Goal: Information Seeking & Learning: Learn about a topic

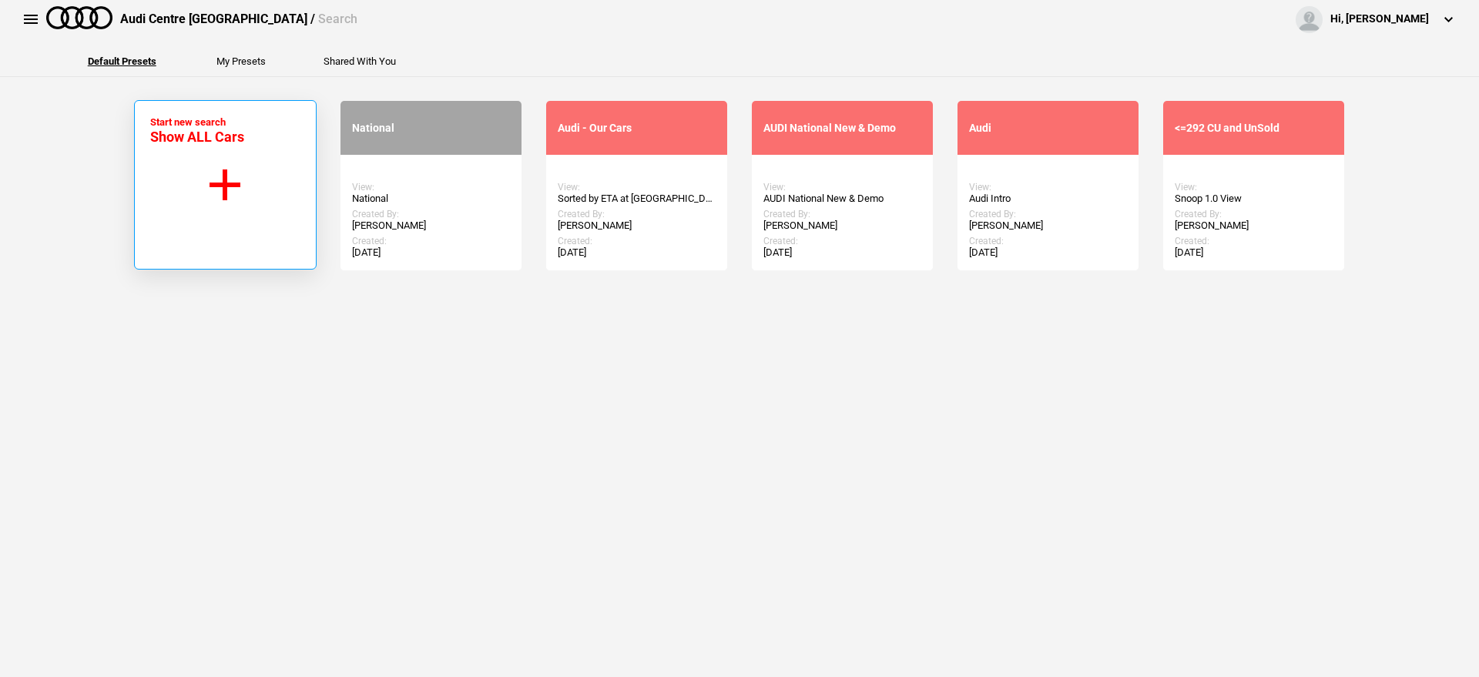
click at [204, 194] on button "Start new search Show ALL Cars" at bounding box center [225, 185] width 183 height 170
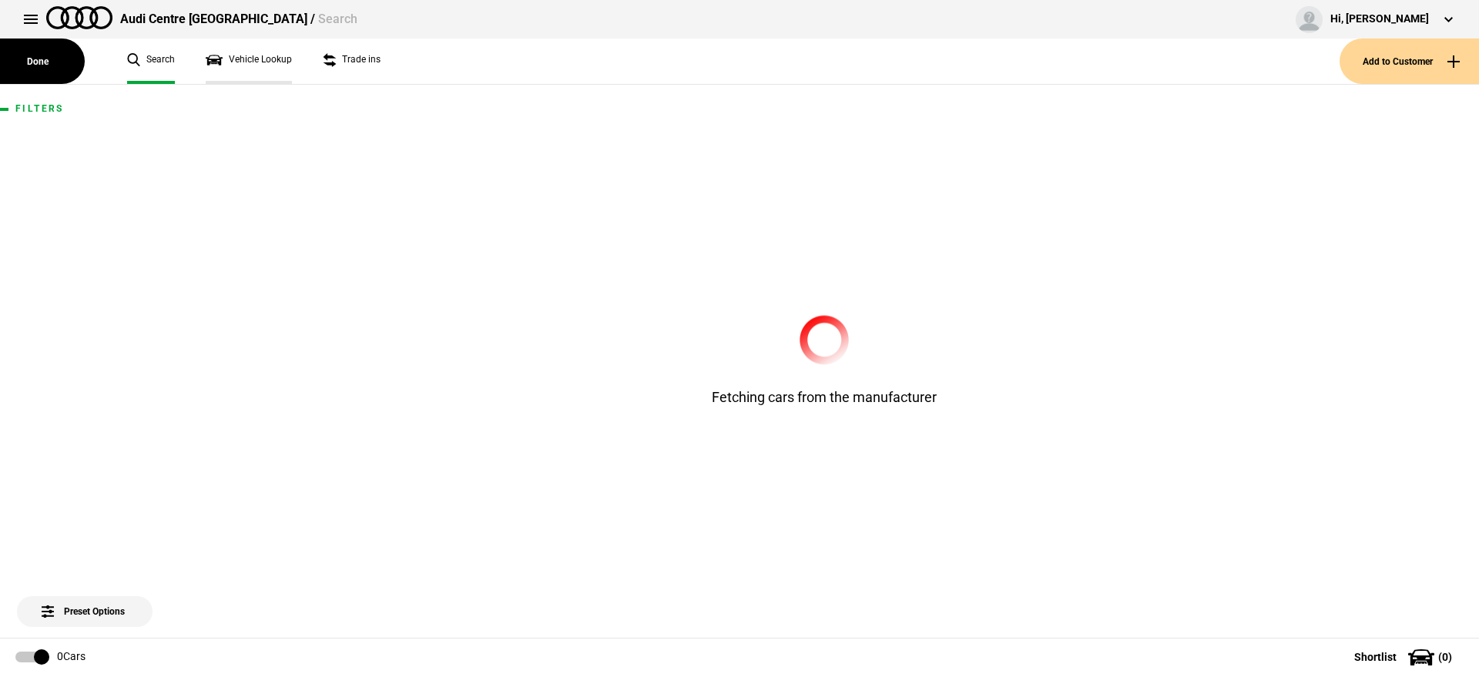
click at [254, 59] on link "Vehicle Lookup" at bounding box center [249, 61] width 86 height 45
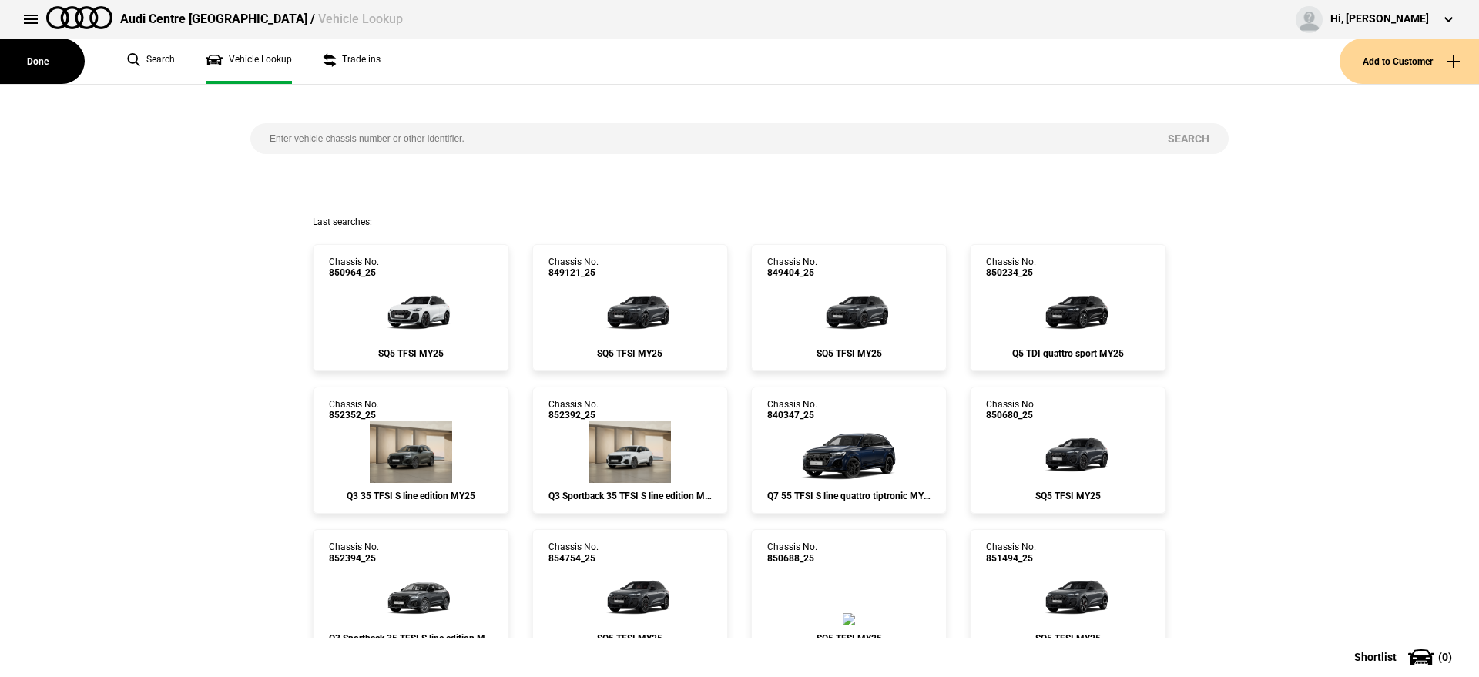
click at [445, 141] on input "search" at bounding box center [699, 138] width 898 height 31
paste input "857548"
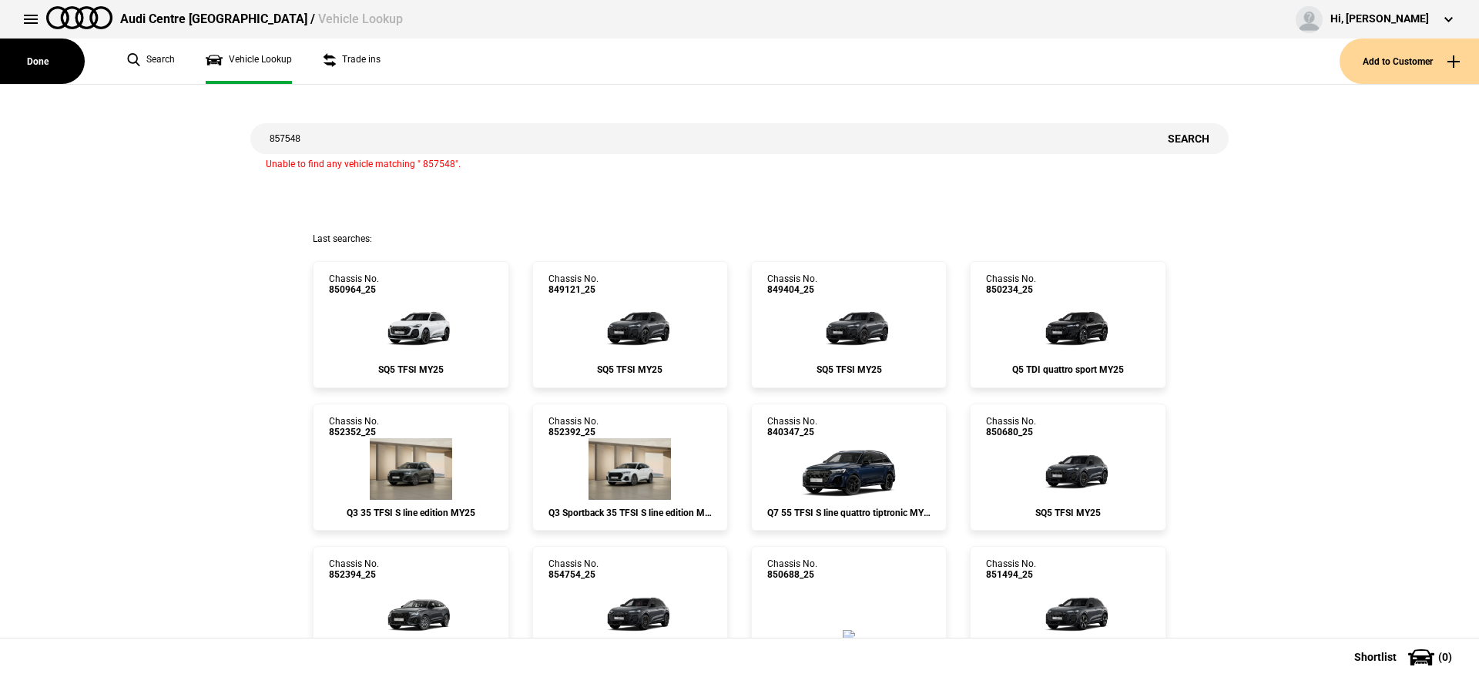
click at [284, 144] on input "857548" at bounding box center [699, 138] width 898 height 31
type input "857548"
click at [1174, 139] on button "Search" at bounding box center [1189, 138] width 80 height 31
click at [1173, 139] on button "Search" at bounding box center [1189, 138] width 80 height 31
drag, startPoint x: 341, startPoint y: 138, endPoint x: 0, endPoint y: 169, distance: 342.0
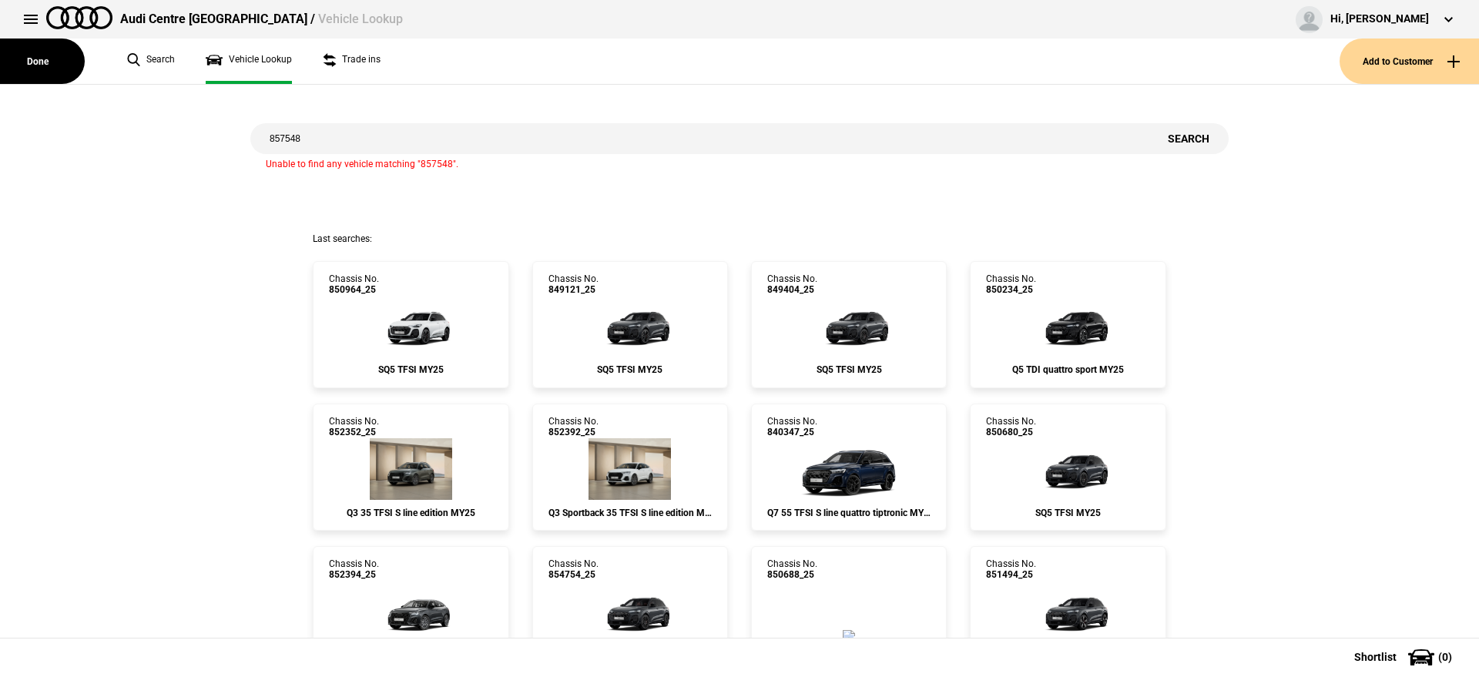
click at [0, 170] on div "857548 Search Unable to find any vehicle matching "857548"." at bounding box center [739, 159] width 1502 height 148
paste input "853918"
type input "853918"
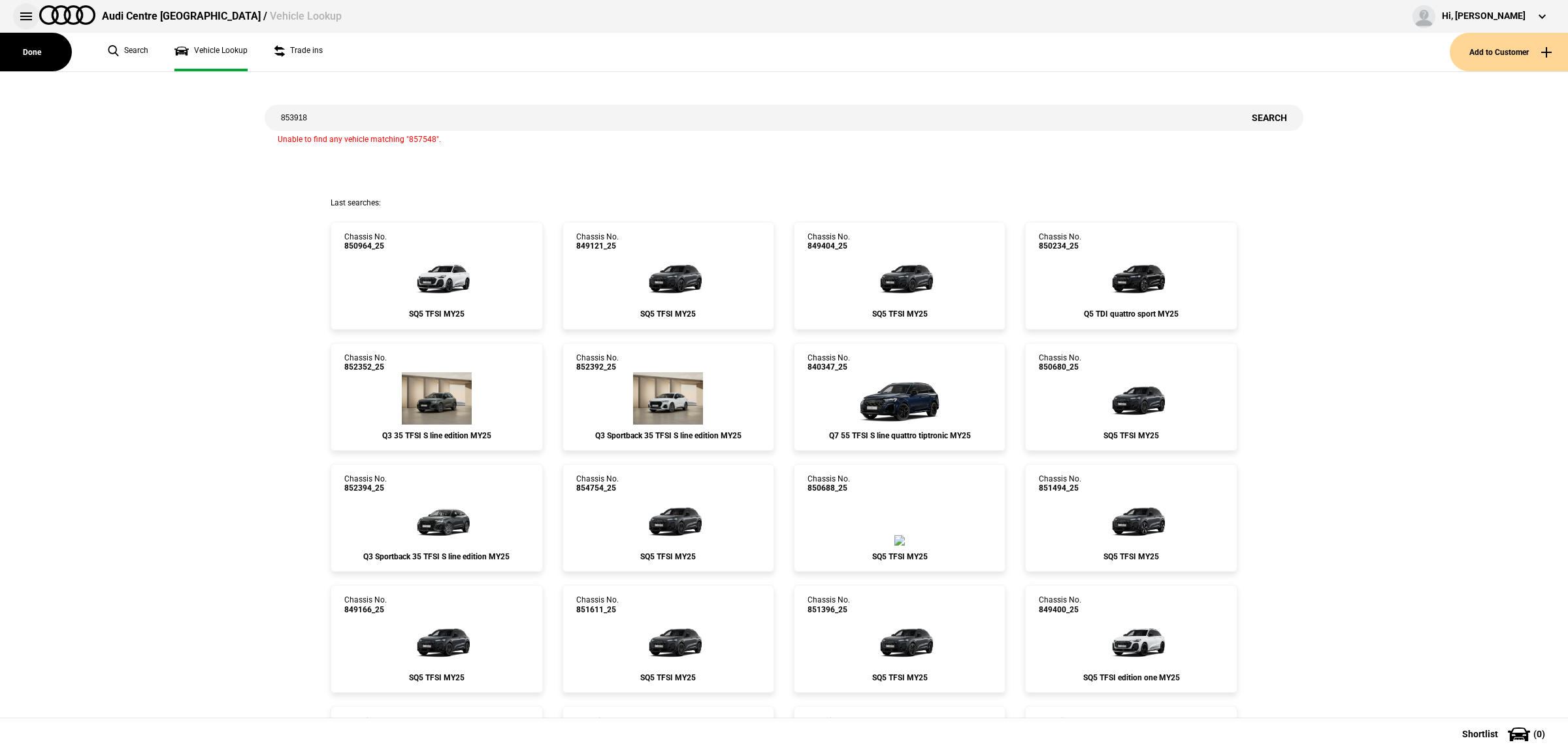
click at [33, 20] on button at bounding box center [25, 16] width 26 height 26
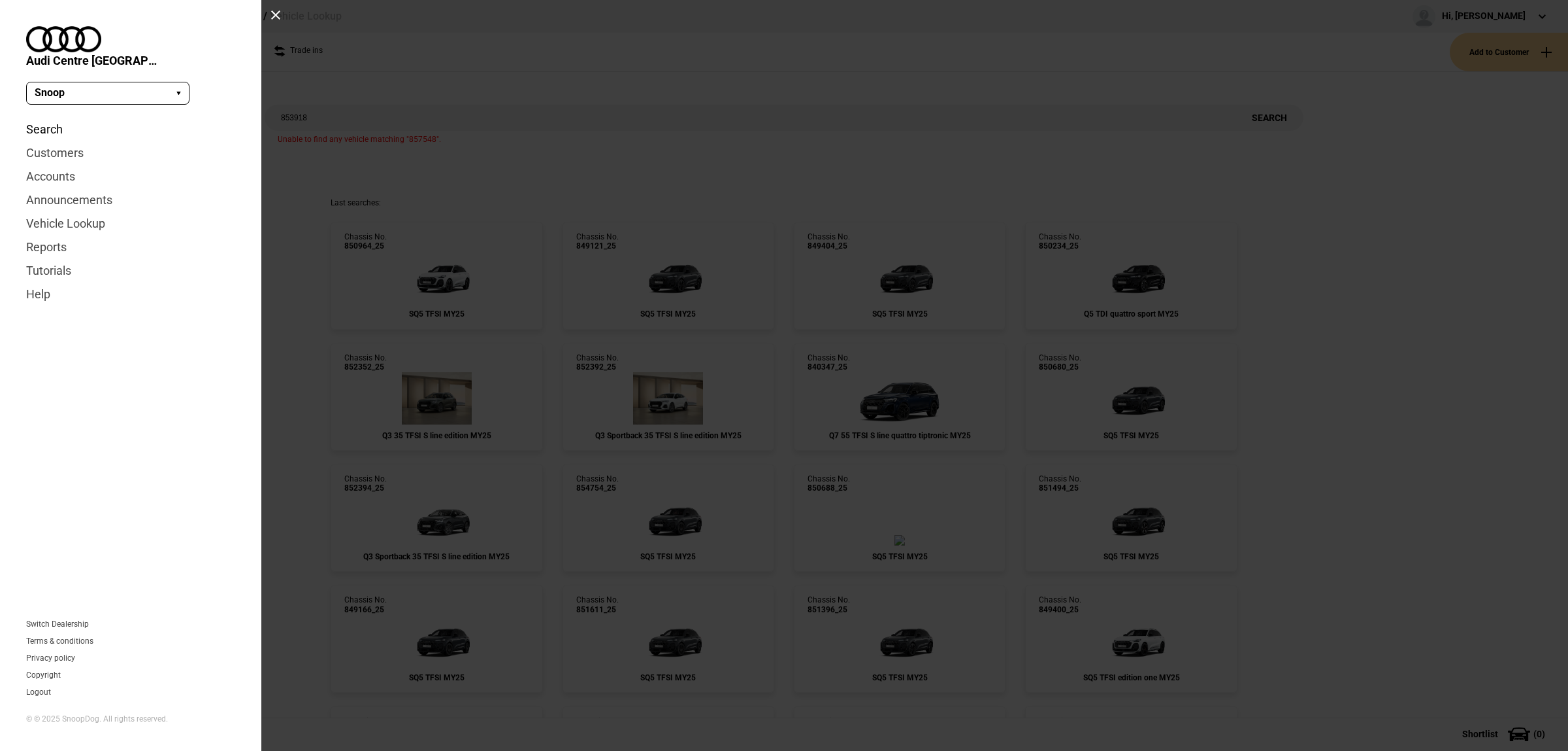
click at [36, 118] on link "Search" at bounding box center [131, 130] width 209 height 24
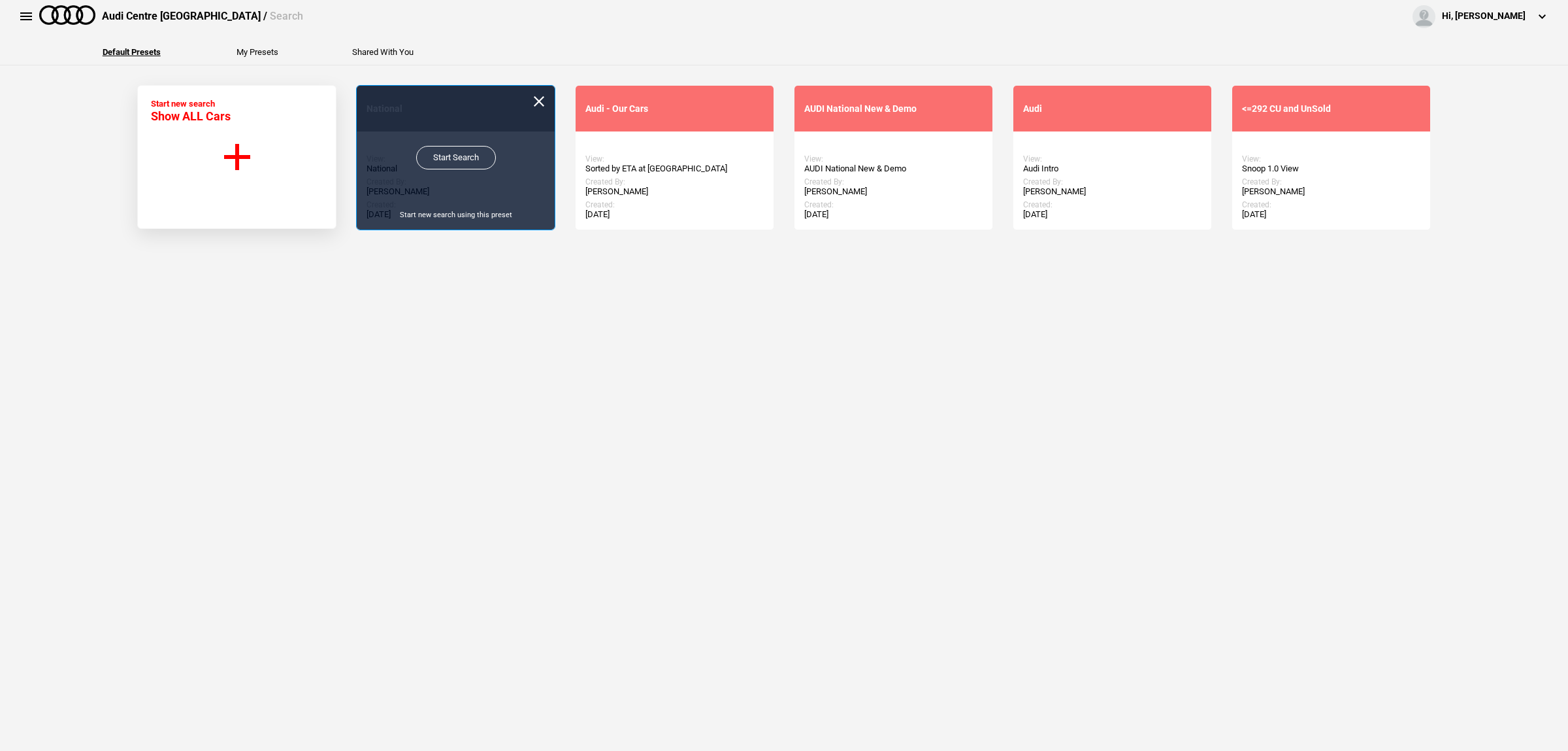
click at [423, 158] on link "Start Search" at bounding box center [456, 158] width 80 height 24
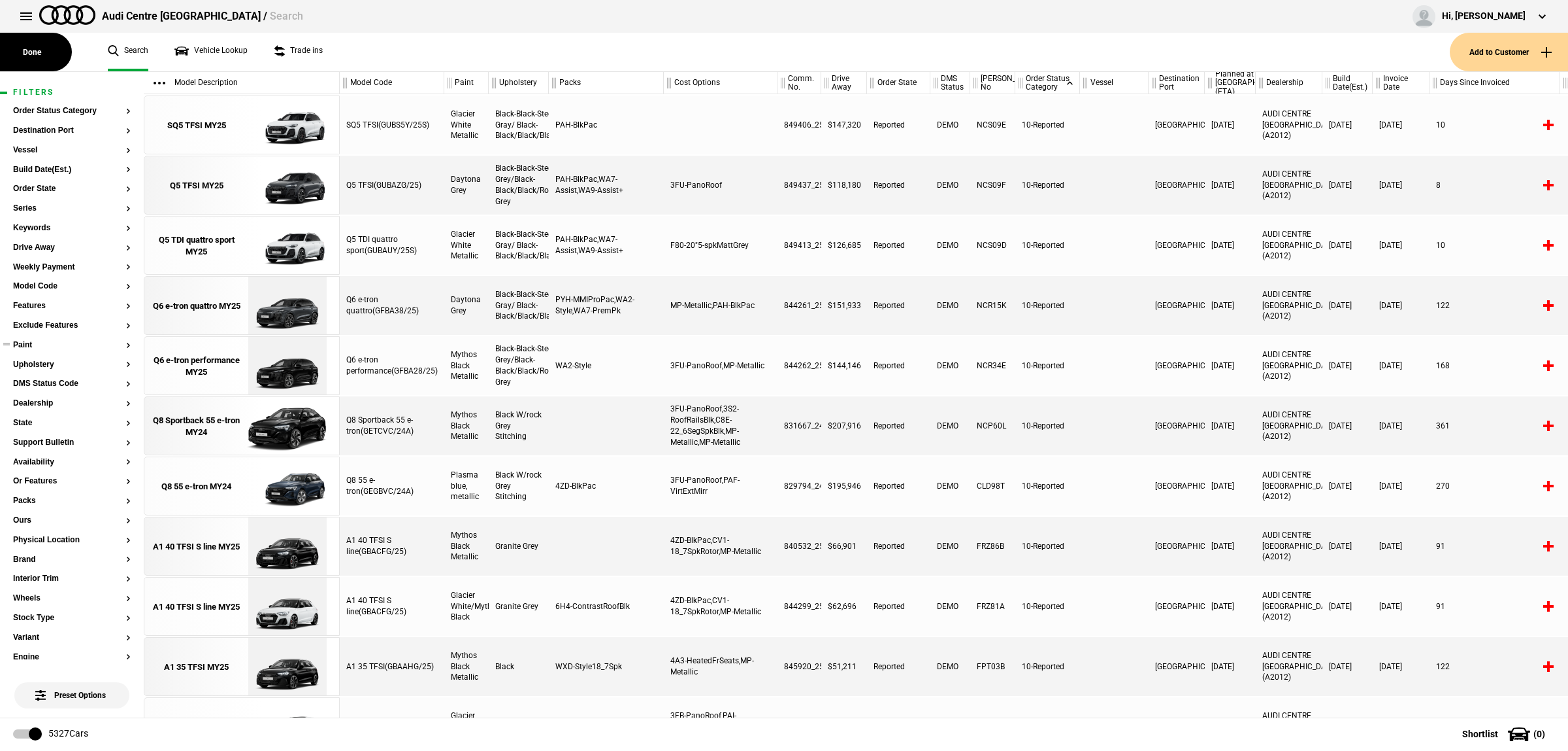
click at [42, 347] on button "Paint" at bounding box center [71, 345] width 118 height 9
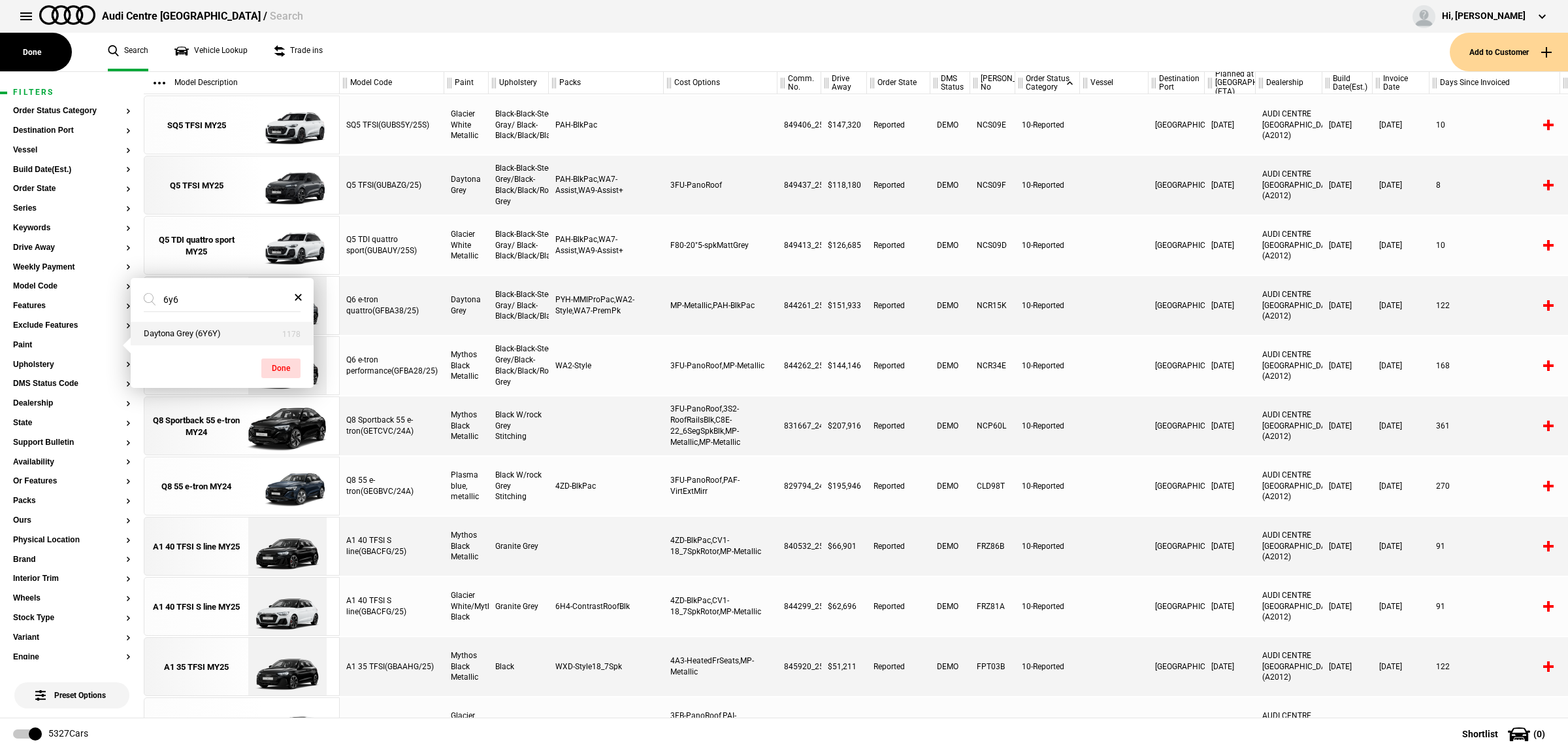
type input "6y6"
click at [168, 338] on button "Daytona Grey (6Y6Y)" at bounding box center [222, 333] width 183 height 25
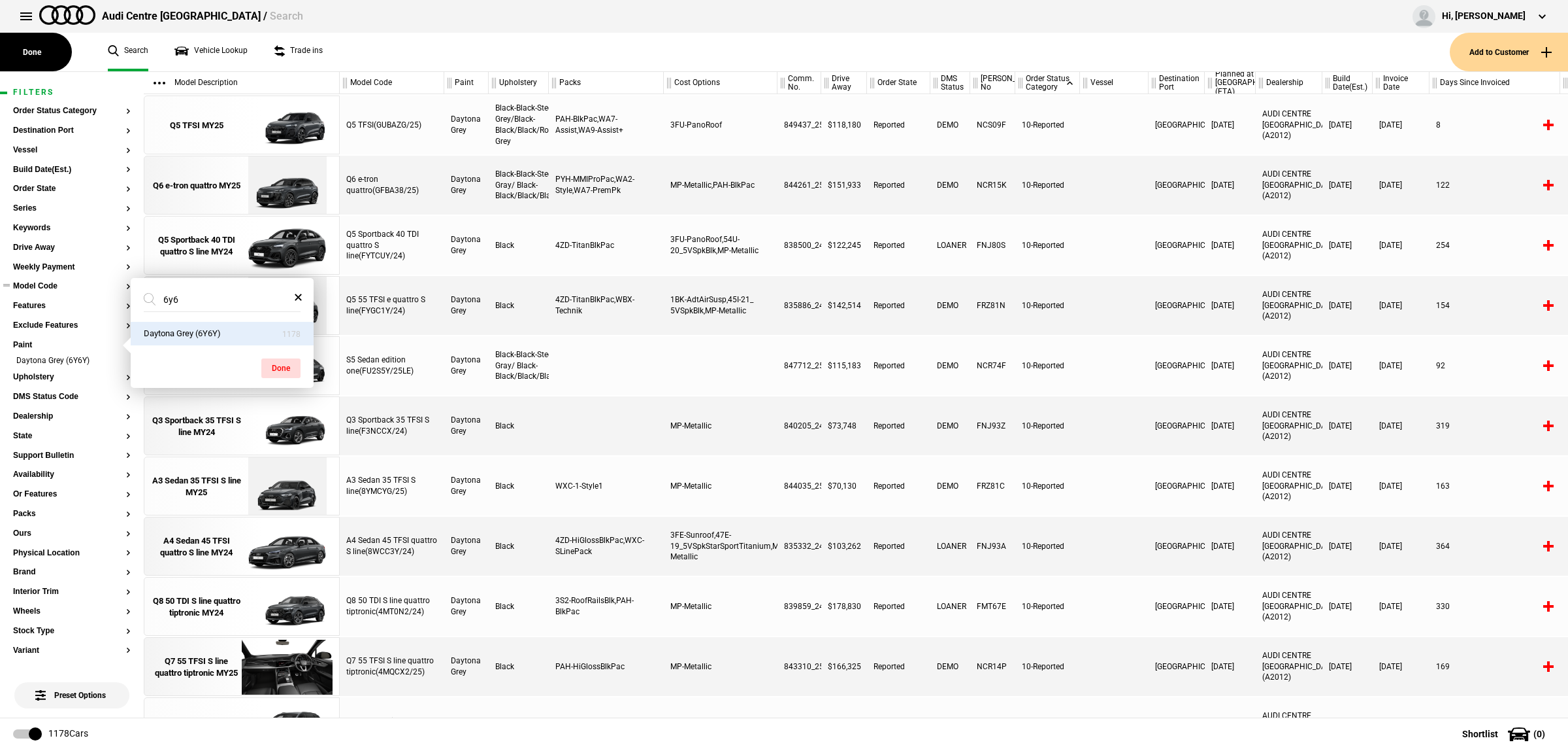
click at [70, 283] on button "Model Code" at bounding box center [71, 286] width 118 height 9
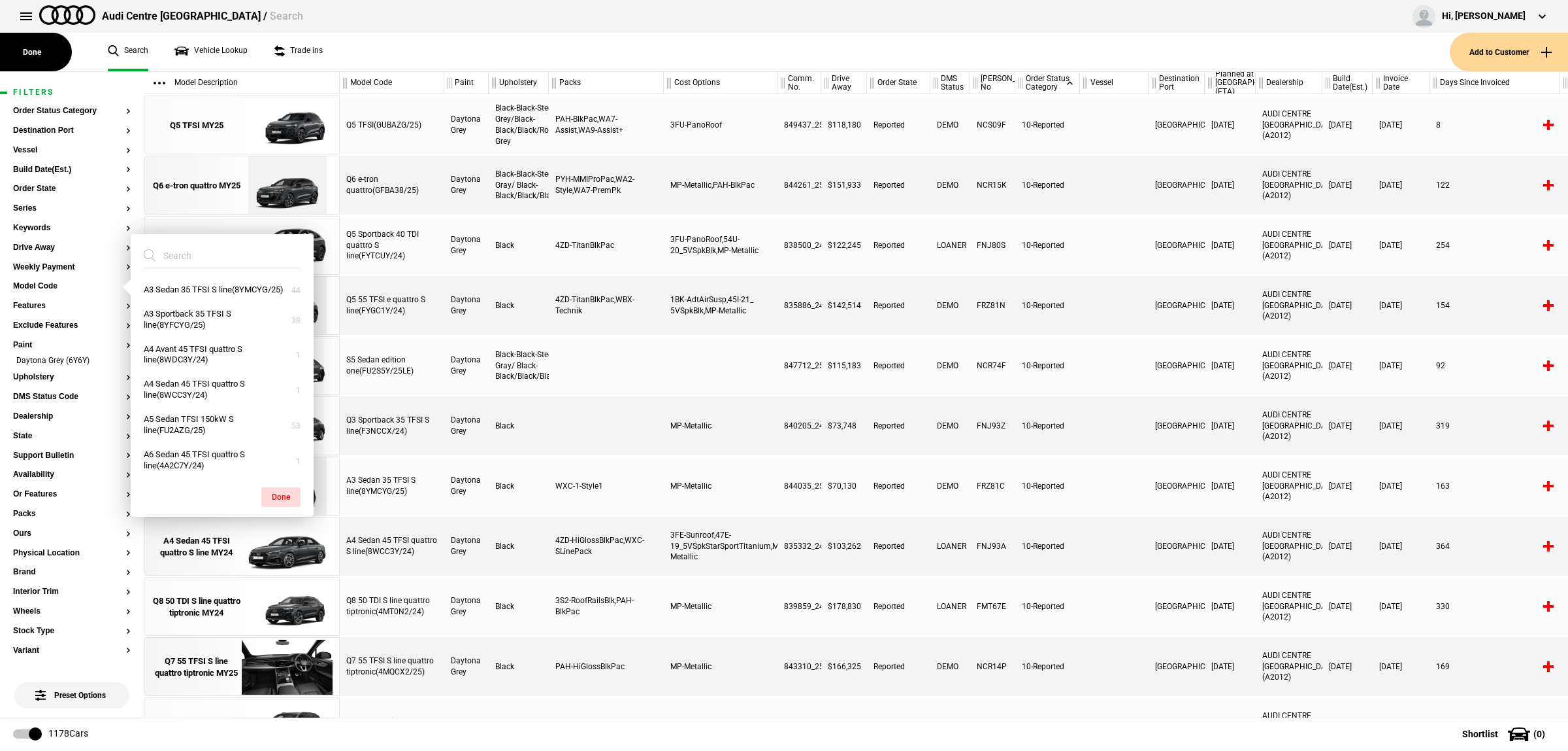
click at [195, 252] on input "search" at bounding box center [215, 255] width 141 height 24
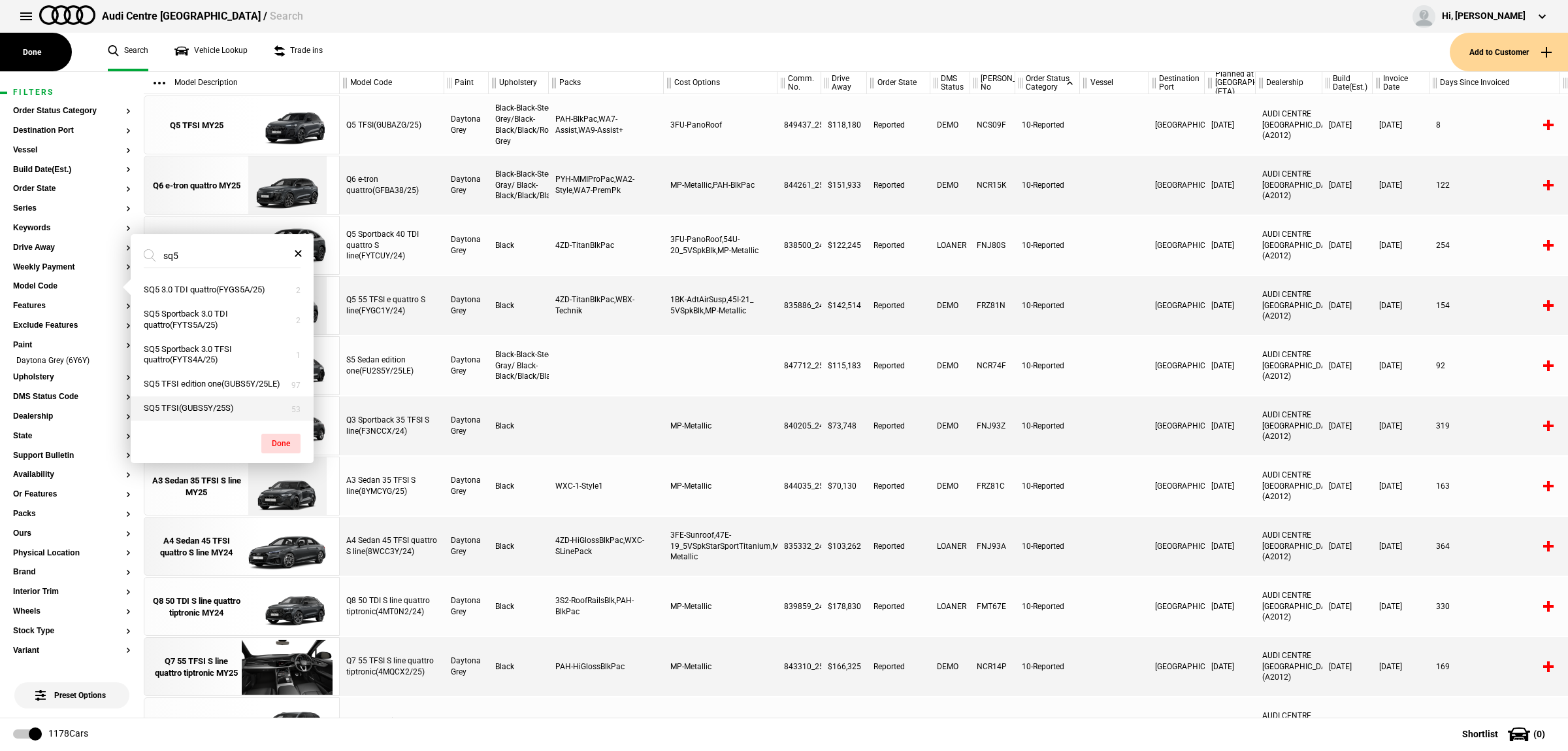
type input "sq5"
click at [193, 400] on button "SQ5 TFSI(GUBS5Y/25S)" at bounding box center [222, 408] width 183 height 25
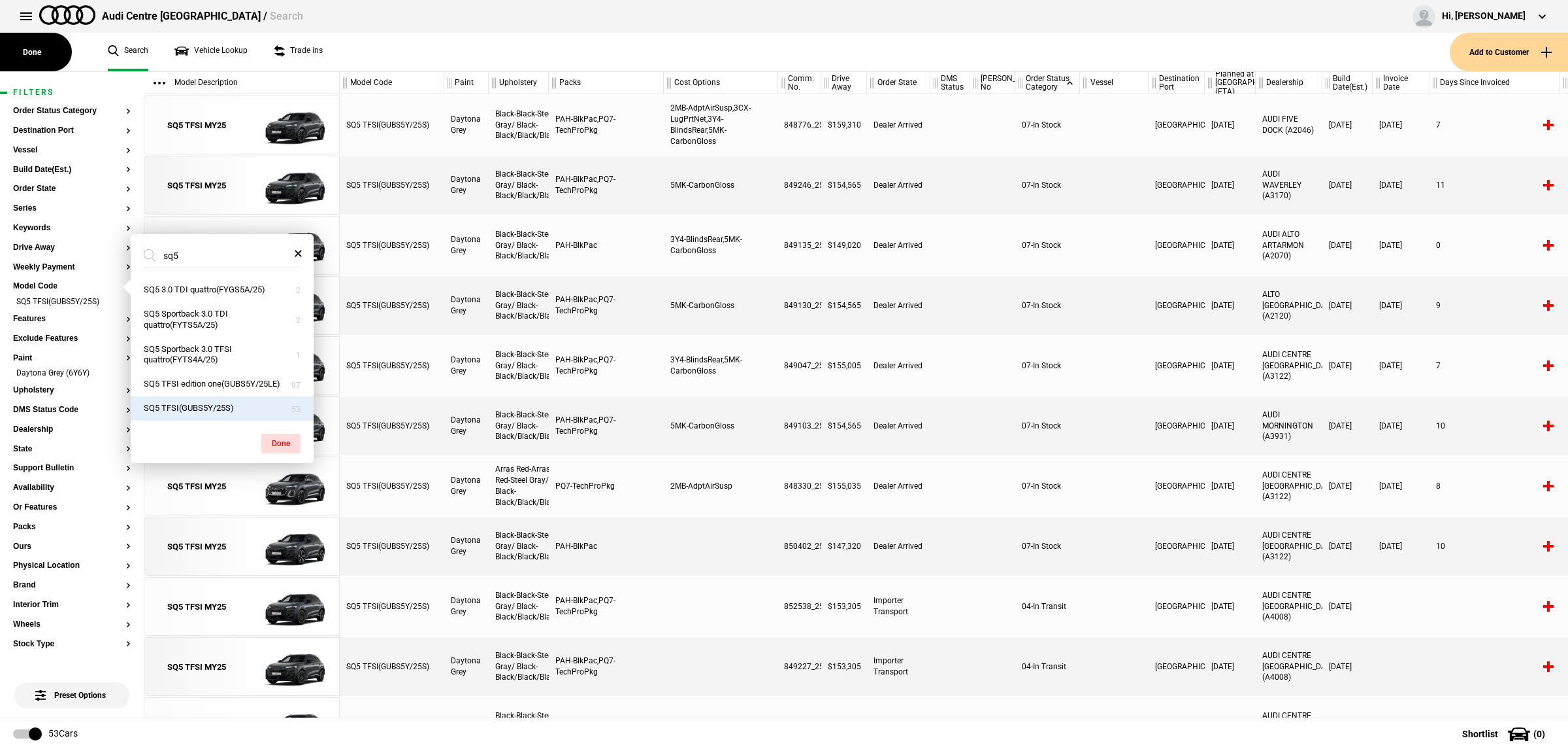
click at [733, 546] on div at bounding box center [721, 546] width 114 height 59
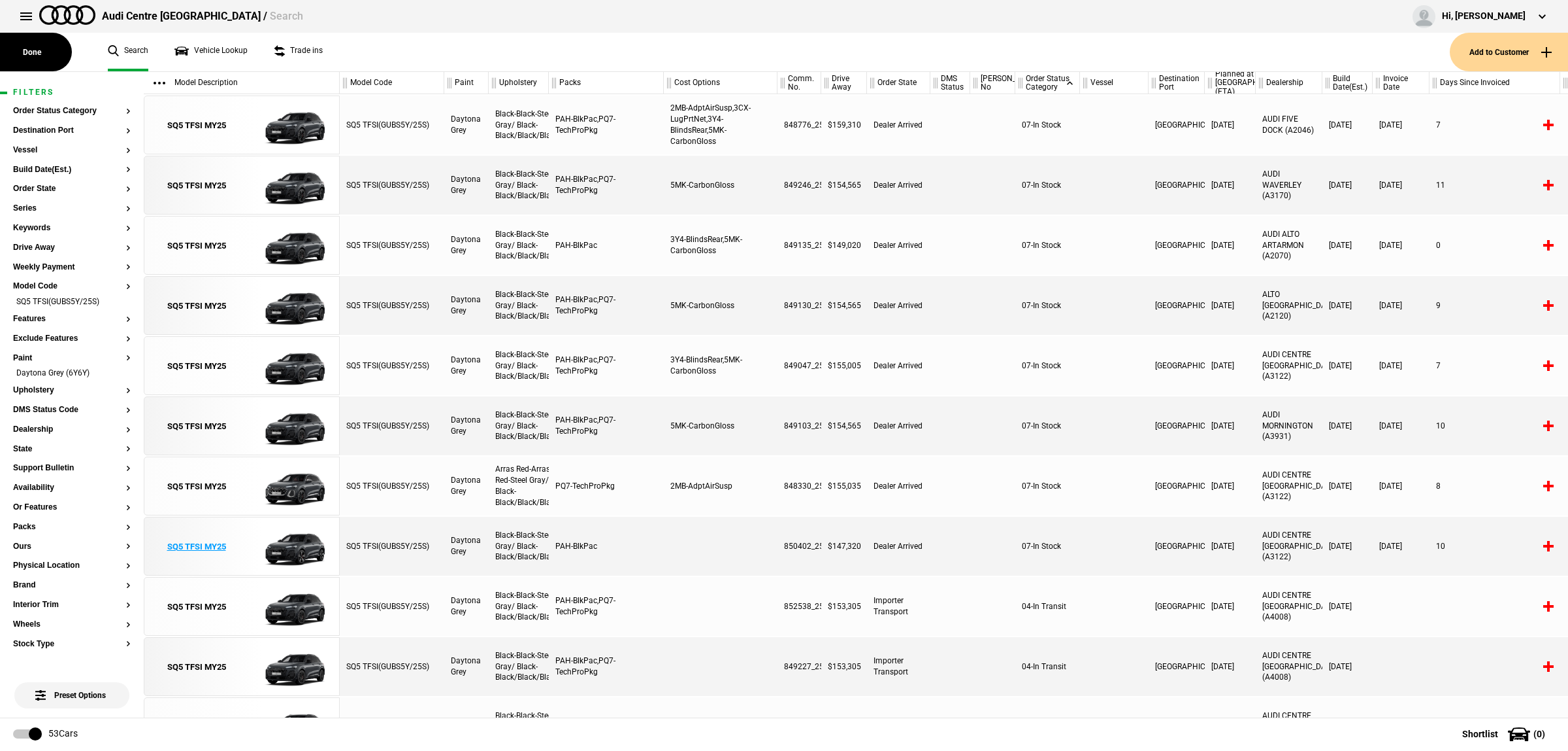
click at [291, 537] on img at bounding box center [287, 546] width 91 height 59
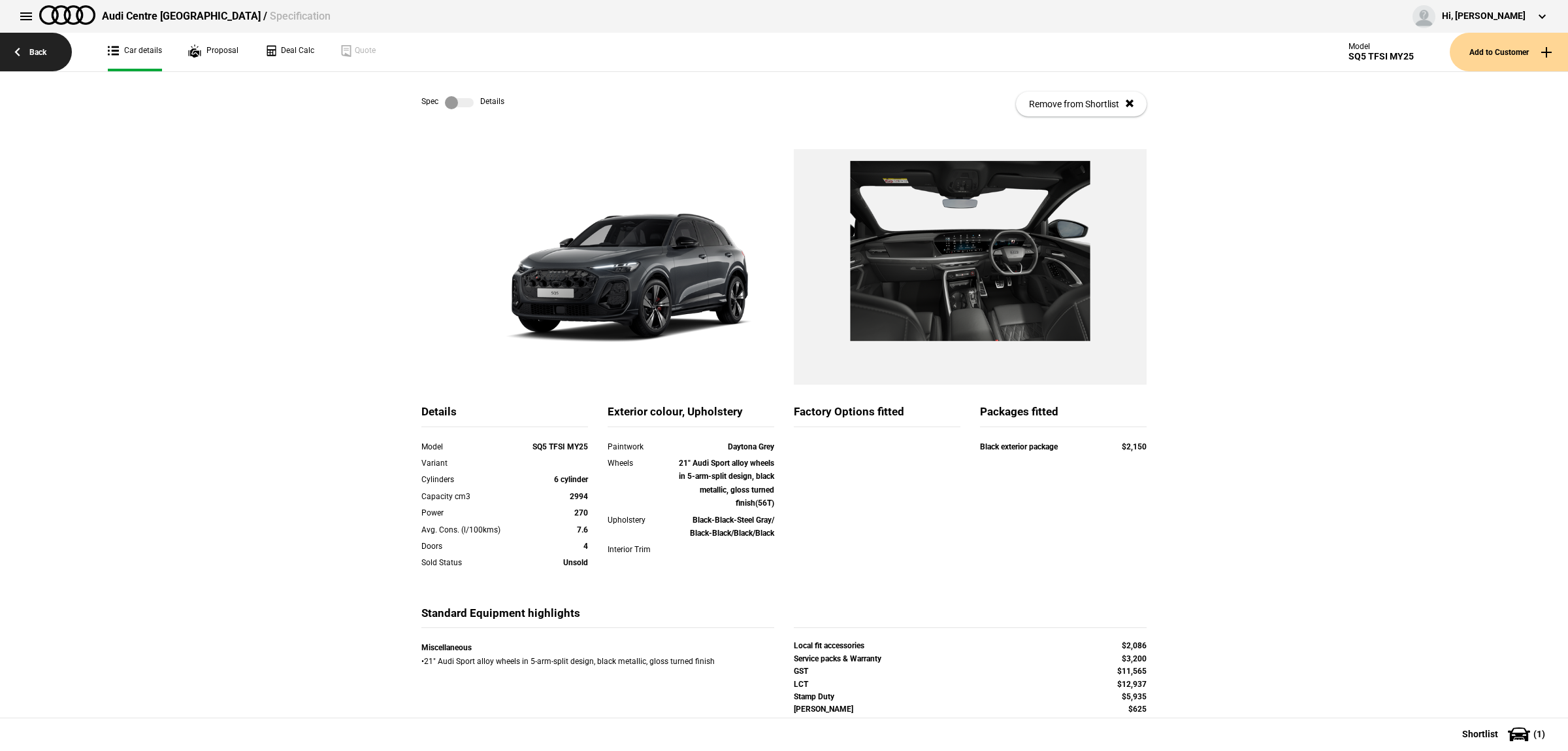
click at [56, 61] on link "Back" at bounding box center [36, 52] width 72 height 38
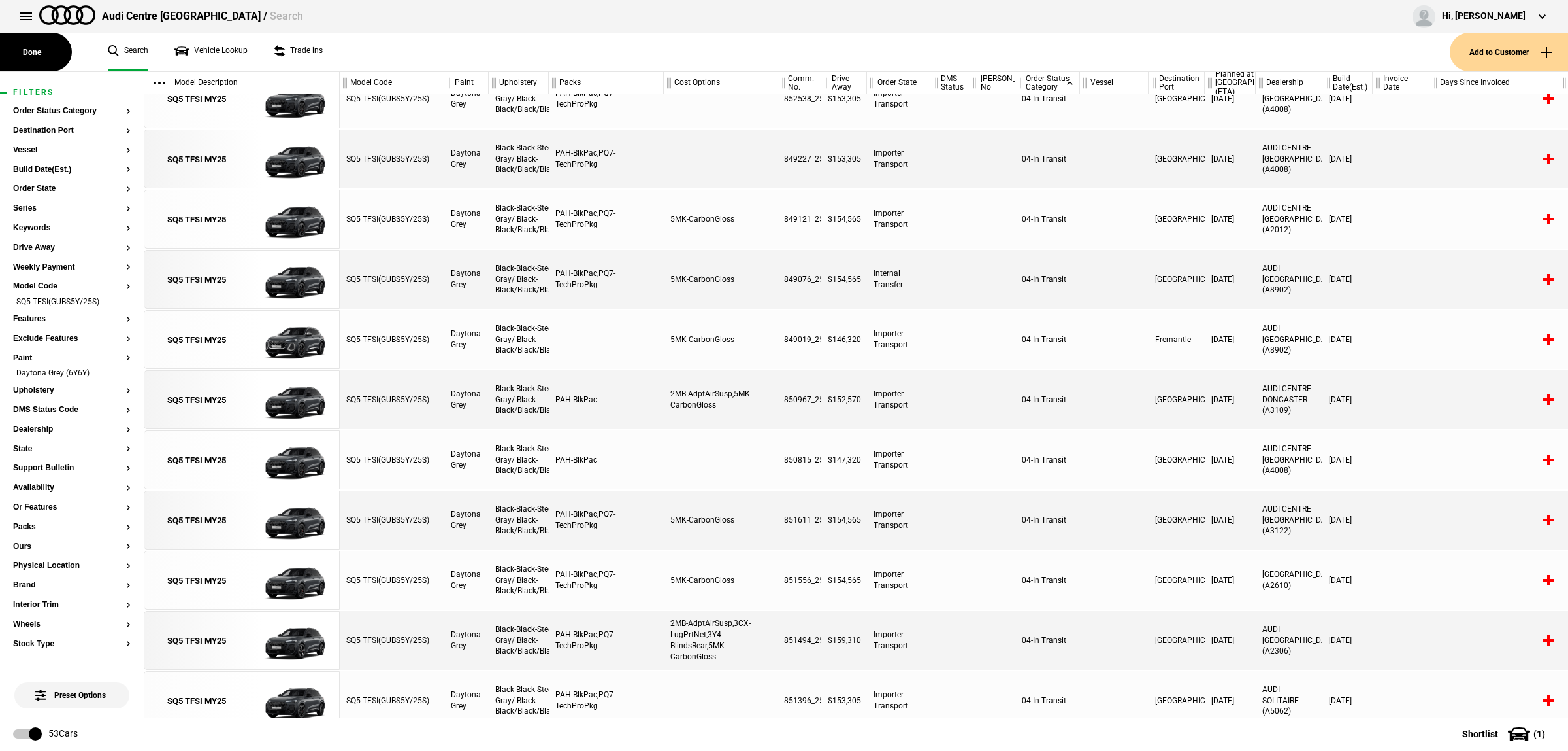
scroll to position [589, 0]
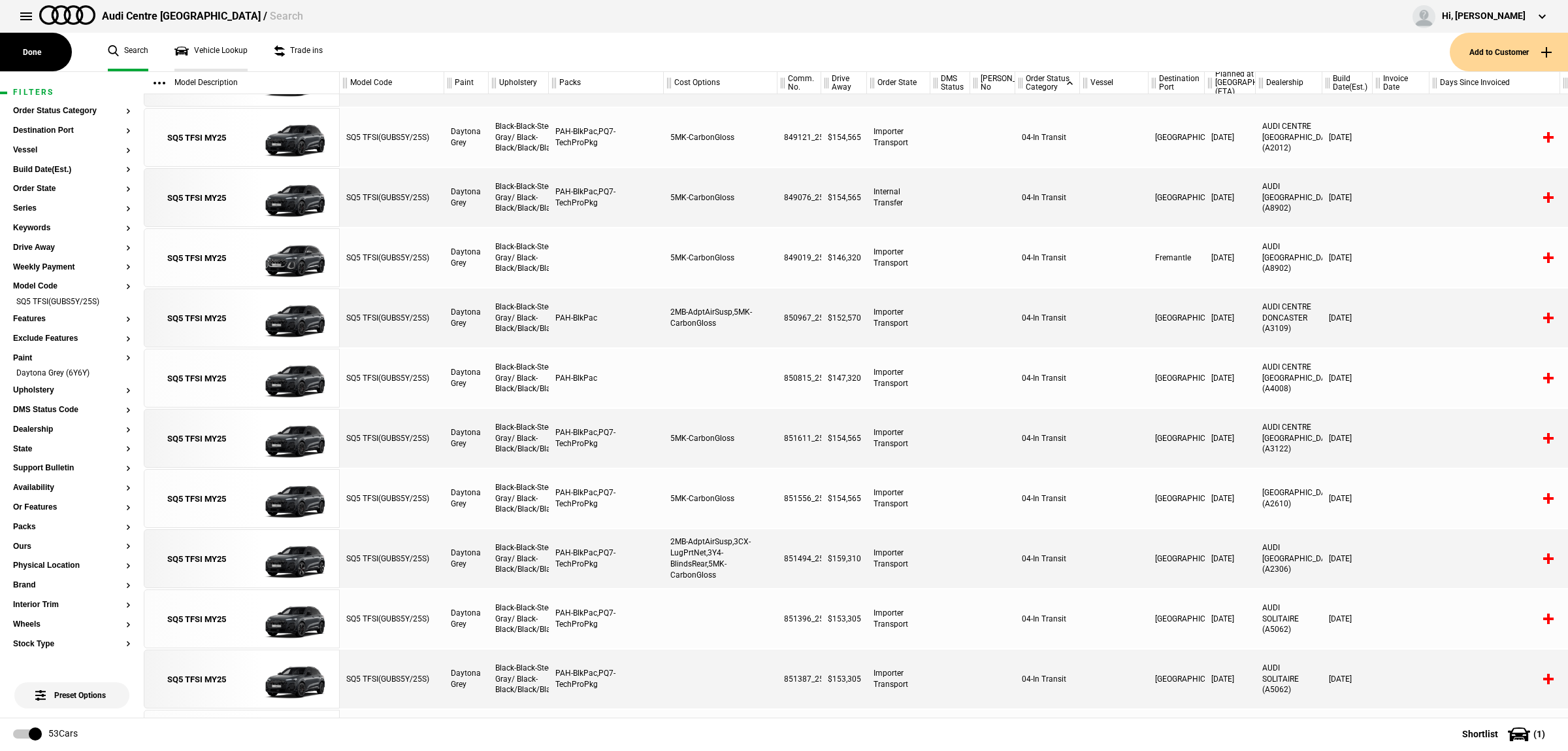
click at [210, 43] on link "Vehicle Lookup" at bounding box center [211, 52] width 73 height 38
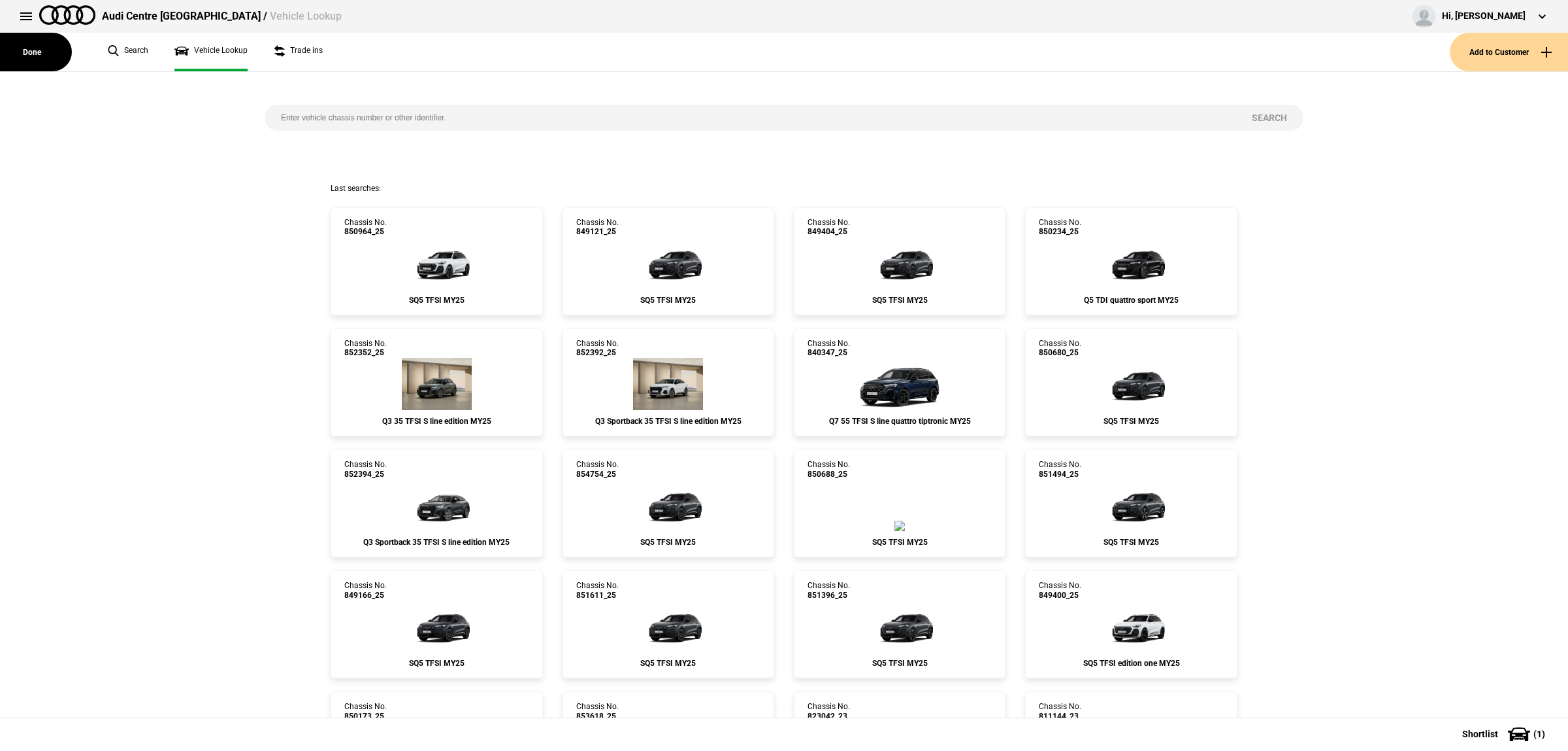
click at [440, 128] on input "search" at bounding box center [750, 117] width 971 height 26
paste input "850020"
type input "850020"
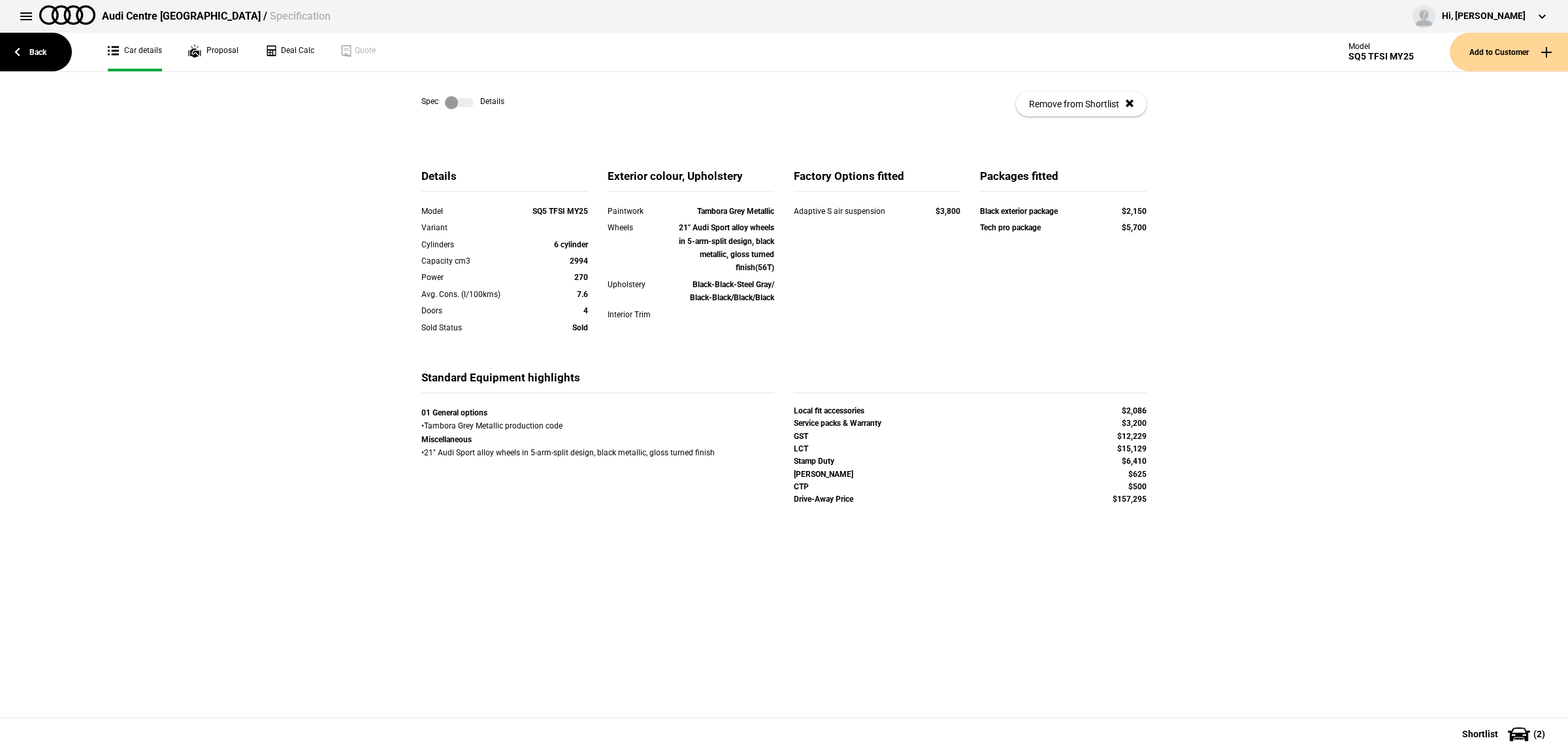
click at [453, 98] on label at bounding box center [460, 102] width 29 height 13
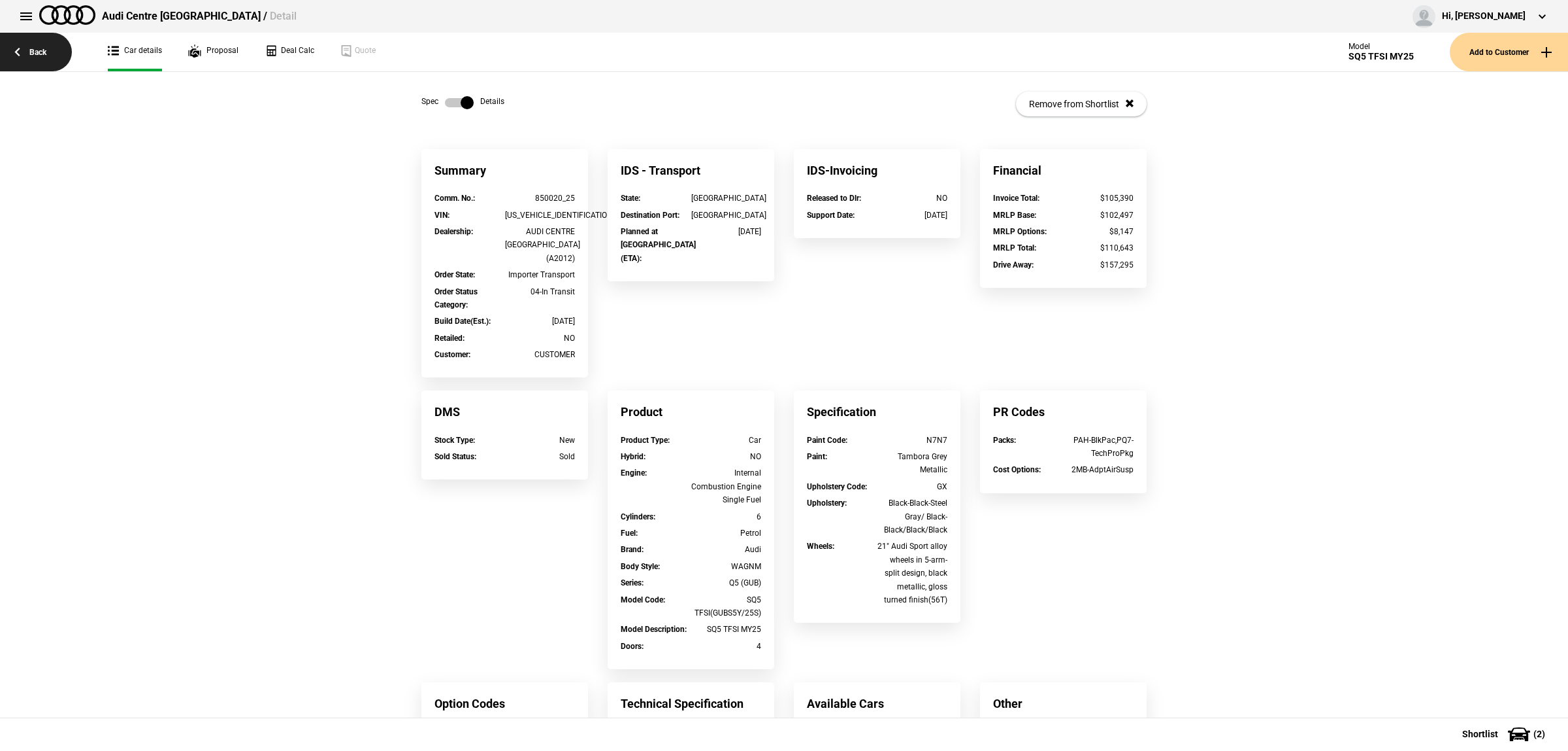
click at [40, 50] on link "Back" at bounding box center [36, 52] width 72 height 38
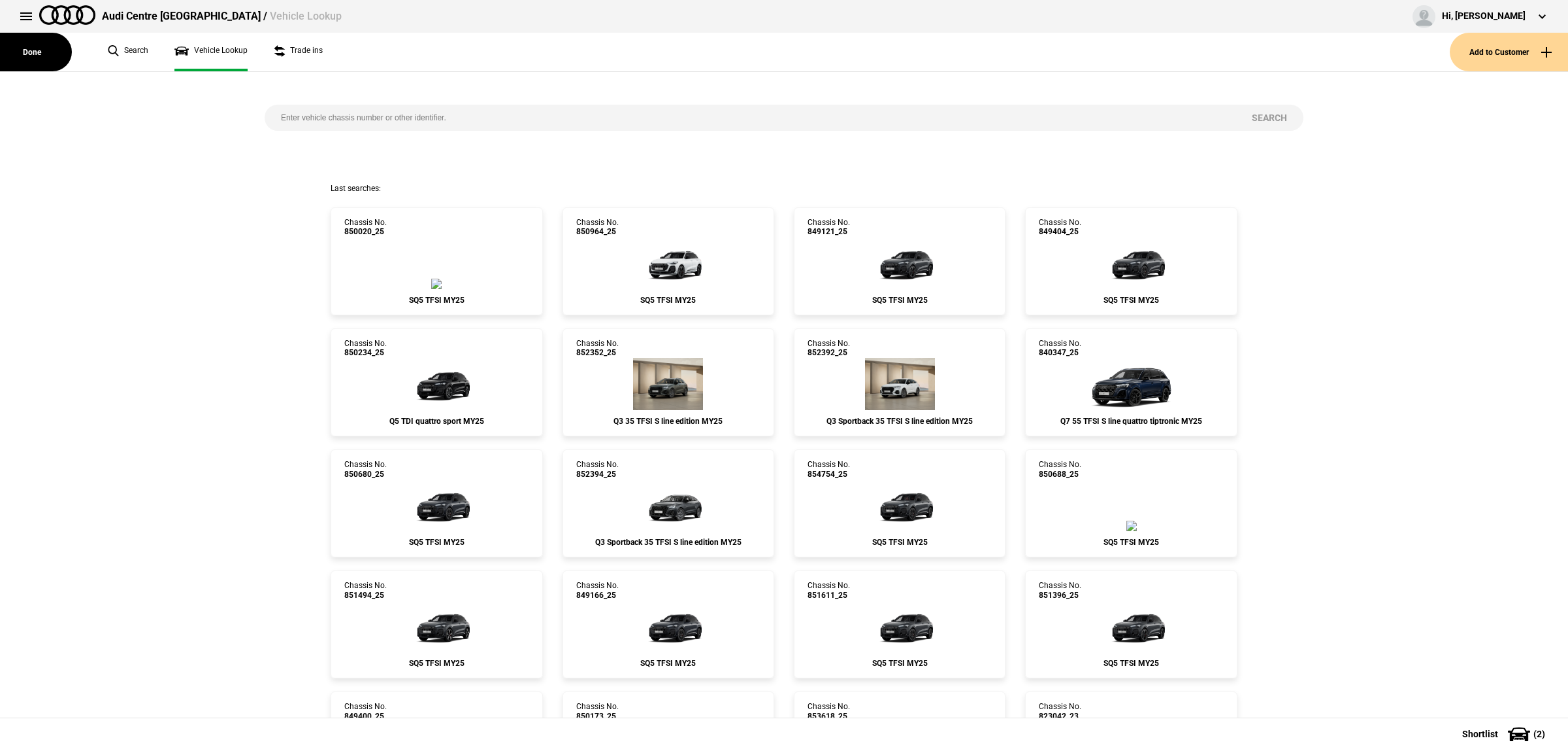
click at [466, 121] on input "search" at bounding box center [750, 117] width 971 height 26
paste input "850020"
type input "850020"
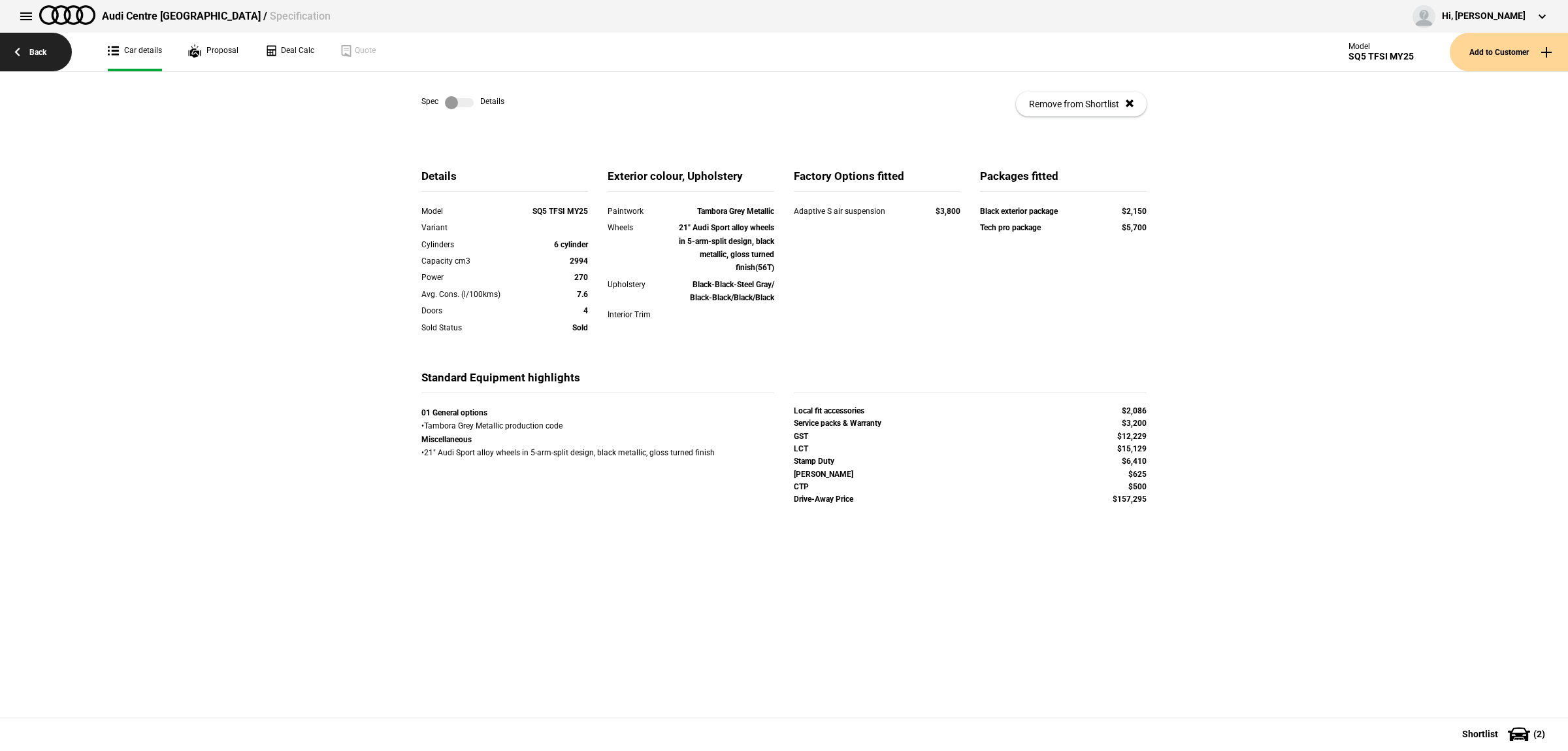
click at [27, 44] on link "Back" at bounding box center [36, 52] width 72 height 38
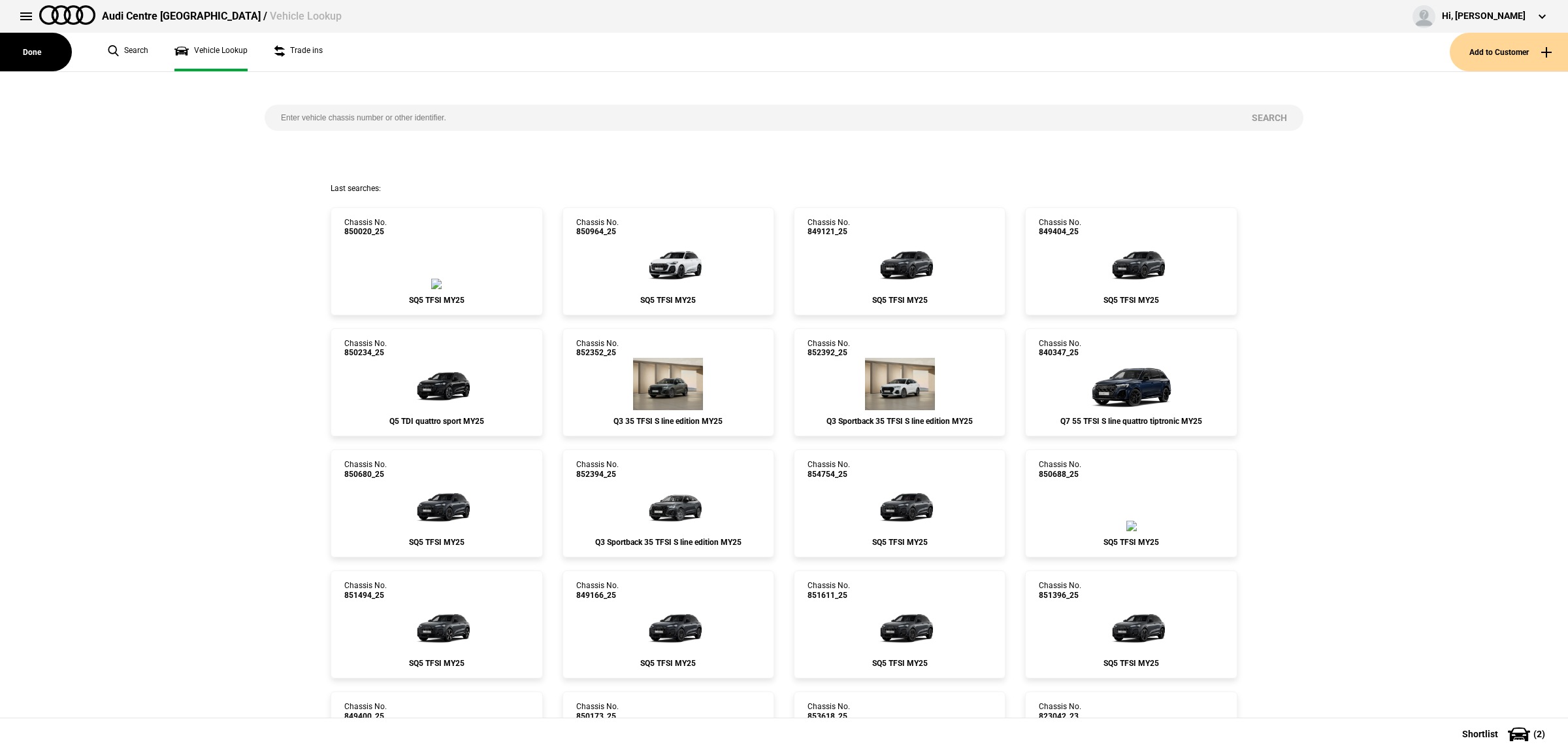
click at [455, 106] on input "search" at bounding box center [750, 117] width 971 height 26
paste input "850020"
type input "850020"
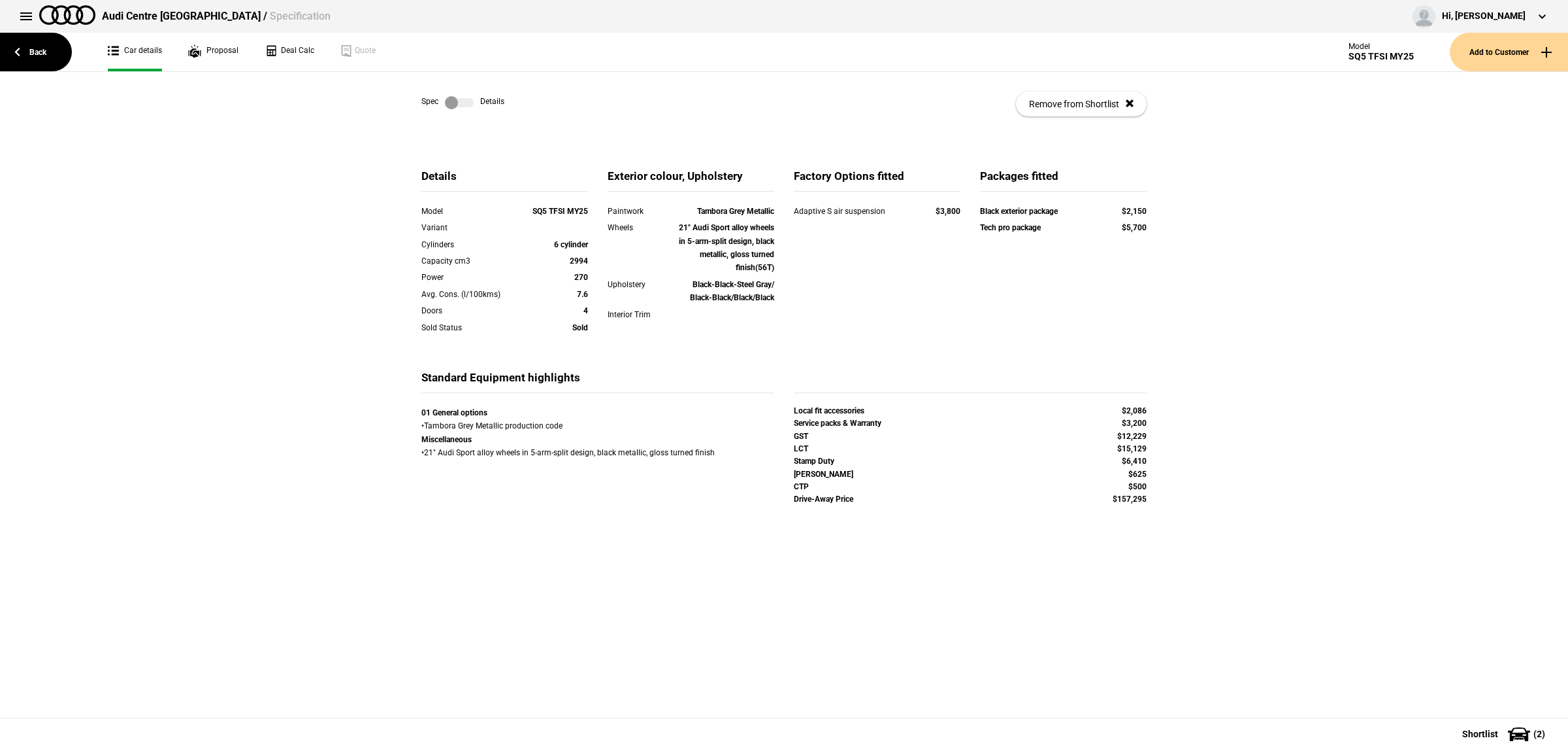
click at [451, 104] on label at bounding box center [460, 102] width 29 height 13
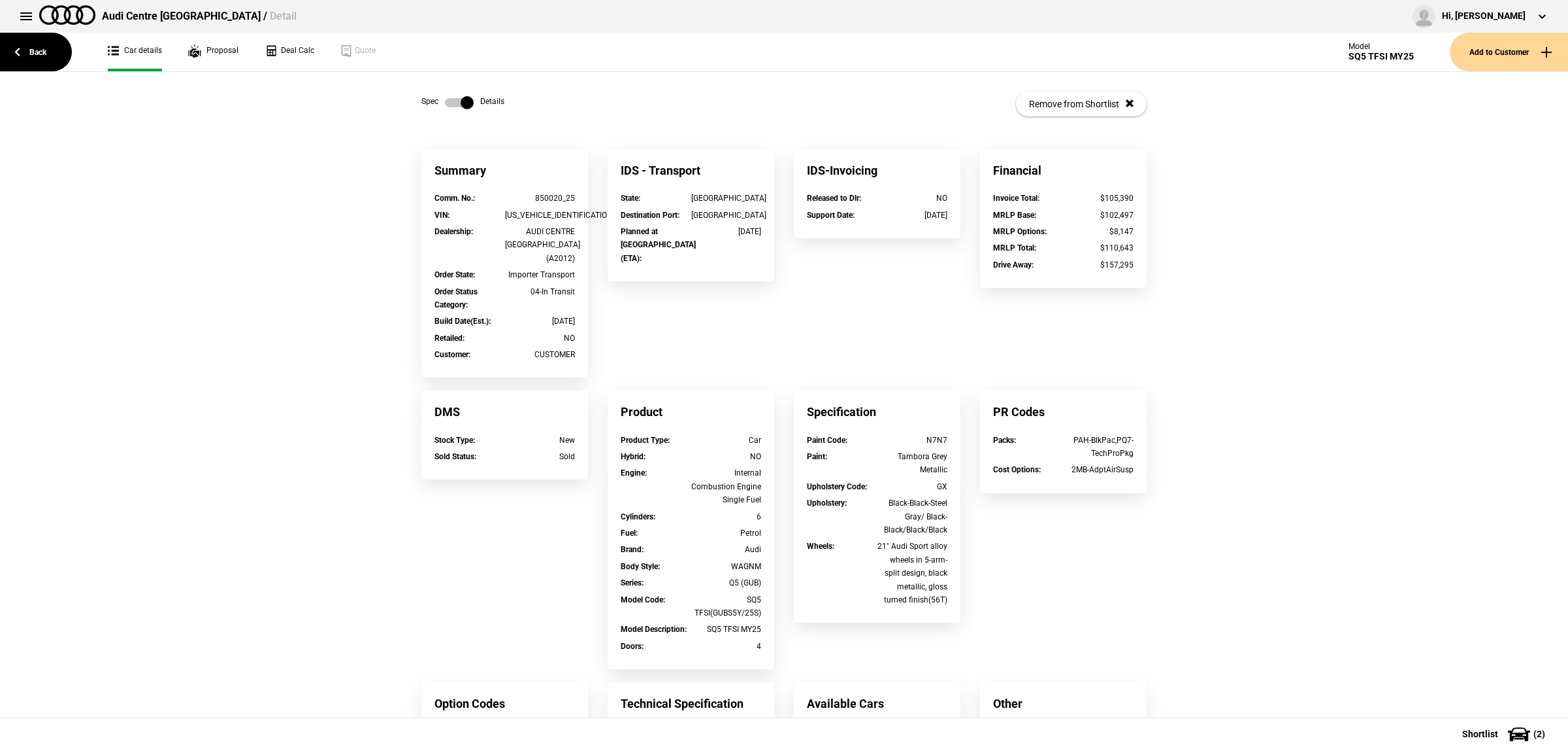
click at [549, 214] on div "WAUZZZGU7S2045824" at bounding box center [540, 215] width 70 height 13
copy div "WAUZZZGU7S2045824"
click at [24, 14] on button at bounding box center [25, 16] width 26 height 26
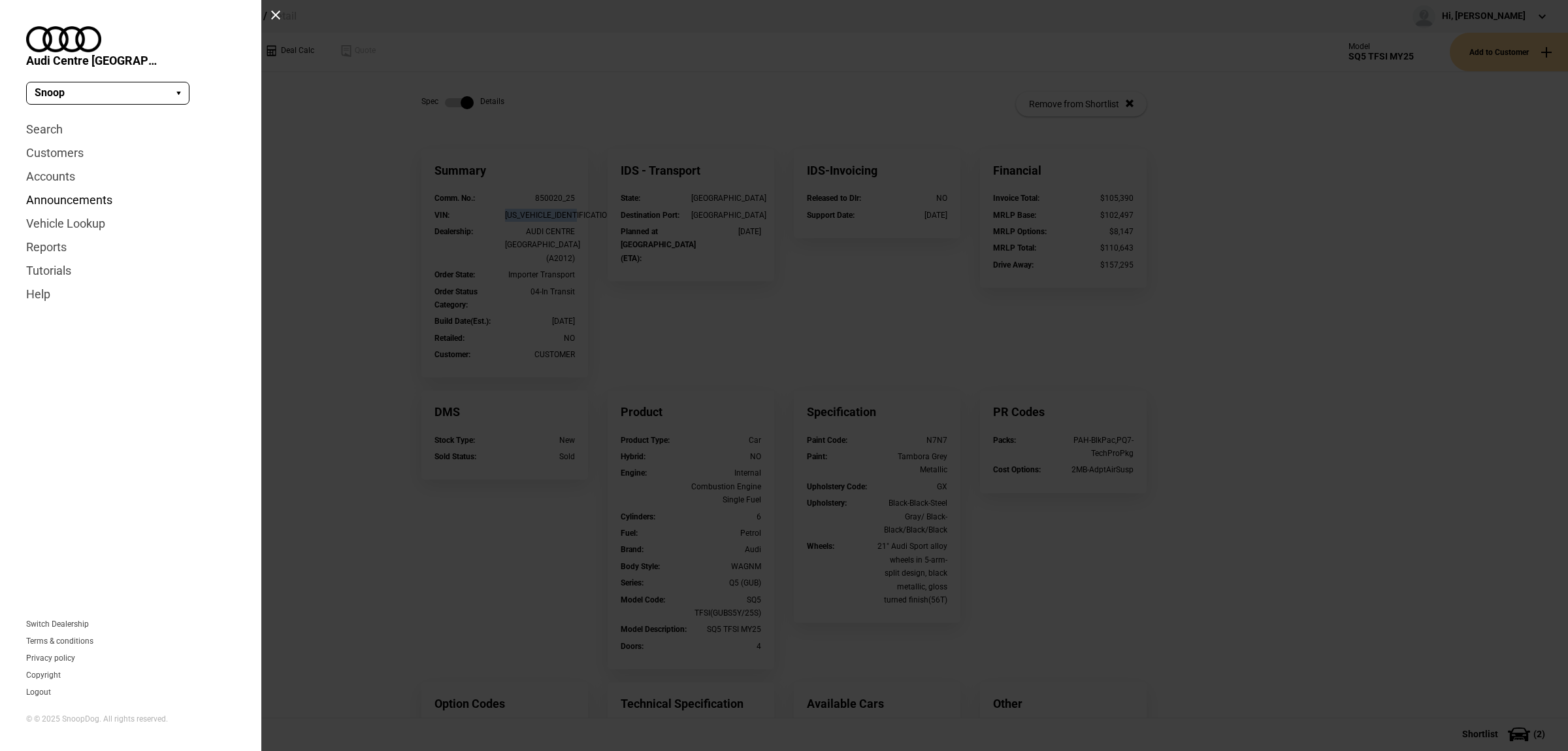
click at [56, 188] on link "Announcements" at bounding box center [131, 200] width 209 height 24
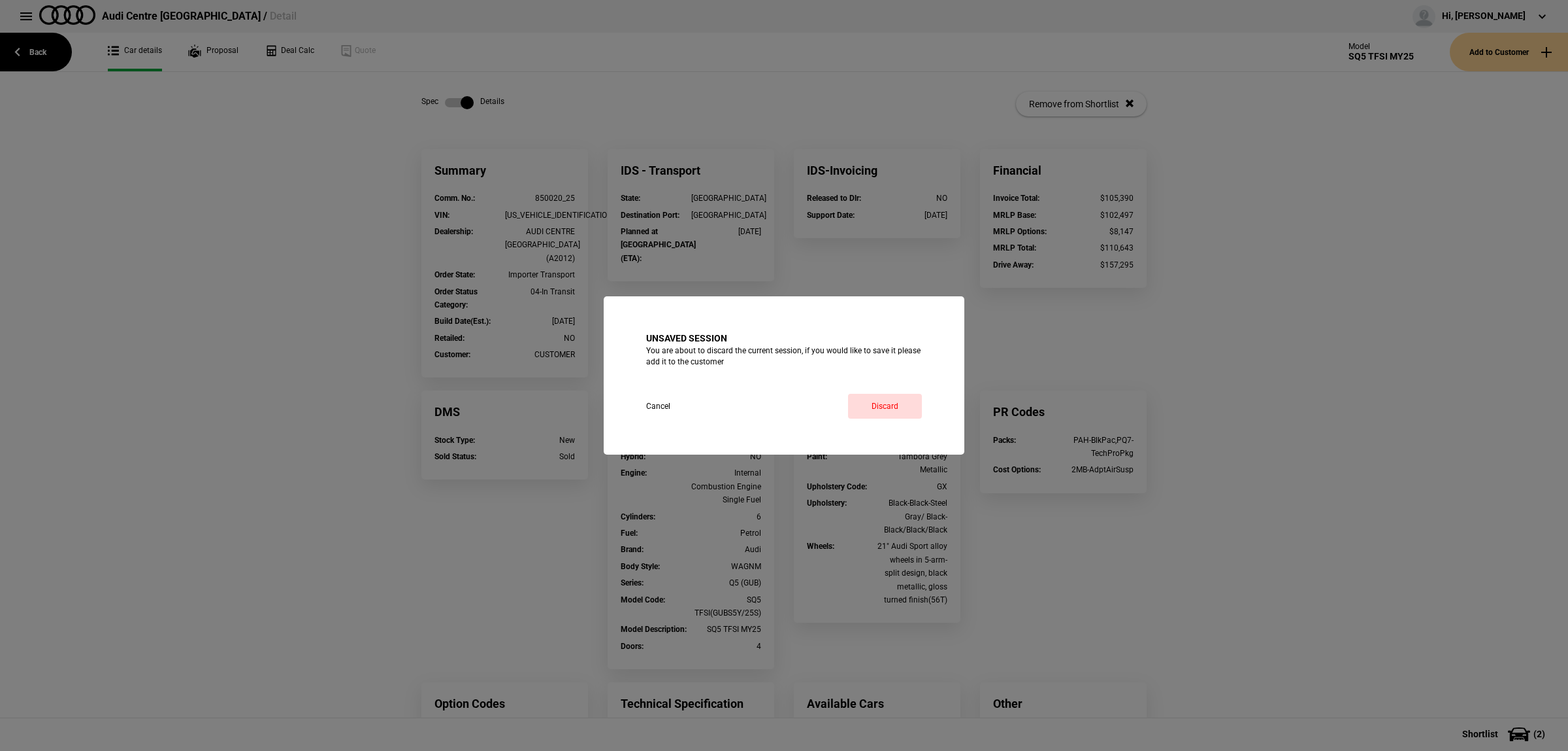
click at [12, 17] on div "Unsaved session You are about to discard the current session, if you would like…" at bounding box center [784, 375] width 1568 height 751
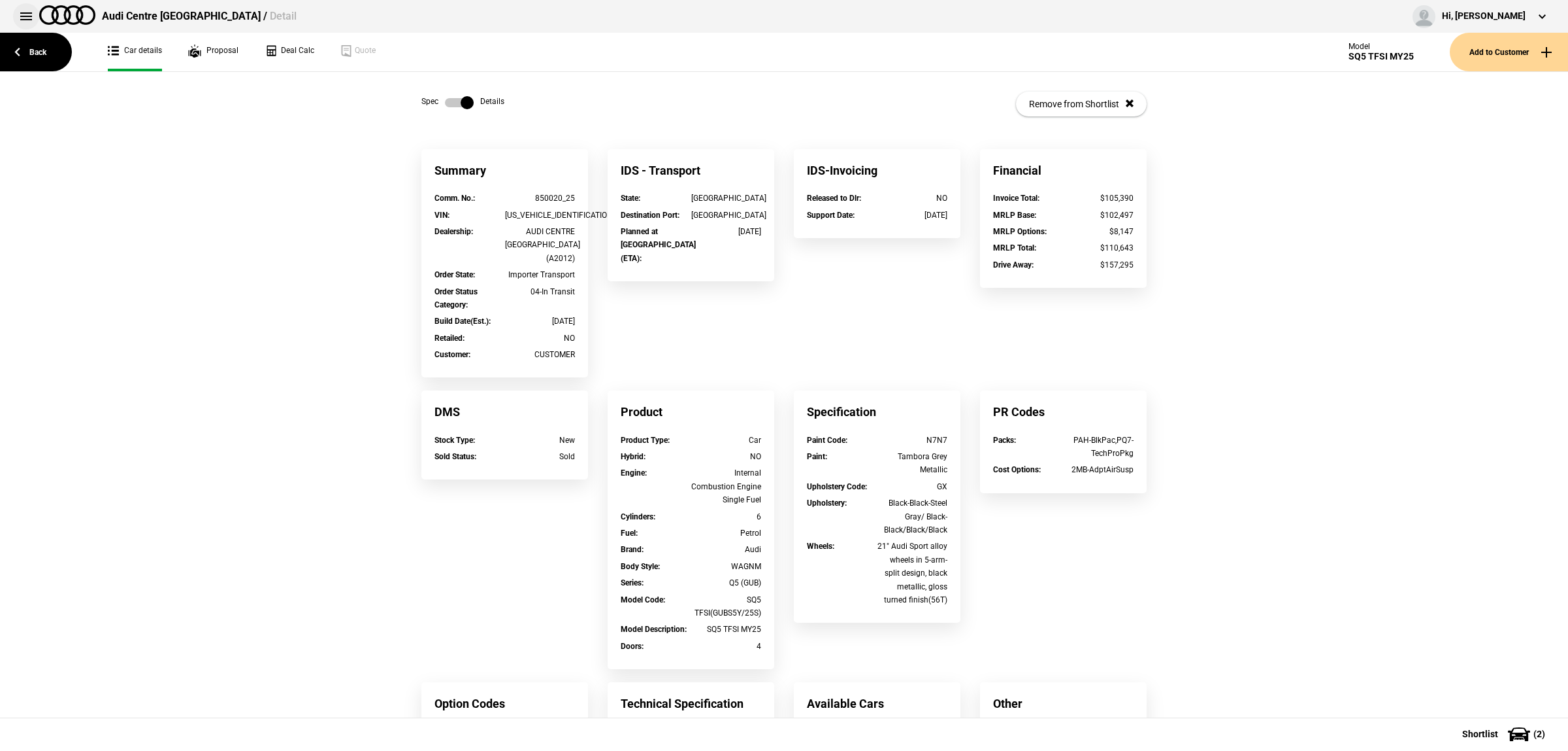
click at [18, 14] on button at bounding box center [25, 16] width 26 height 26
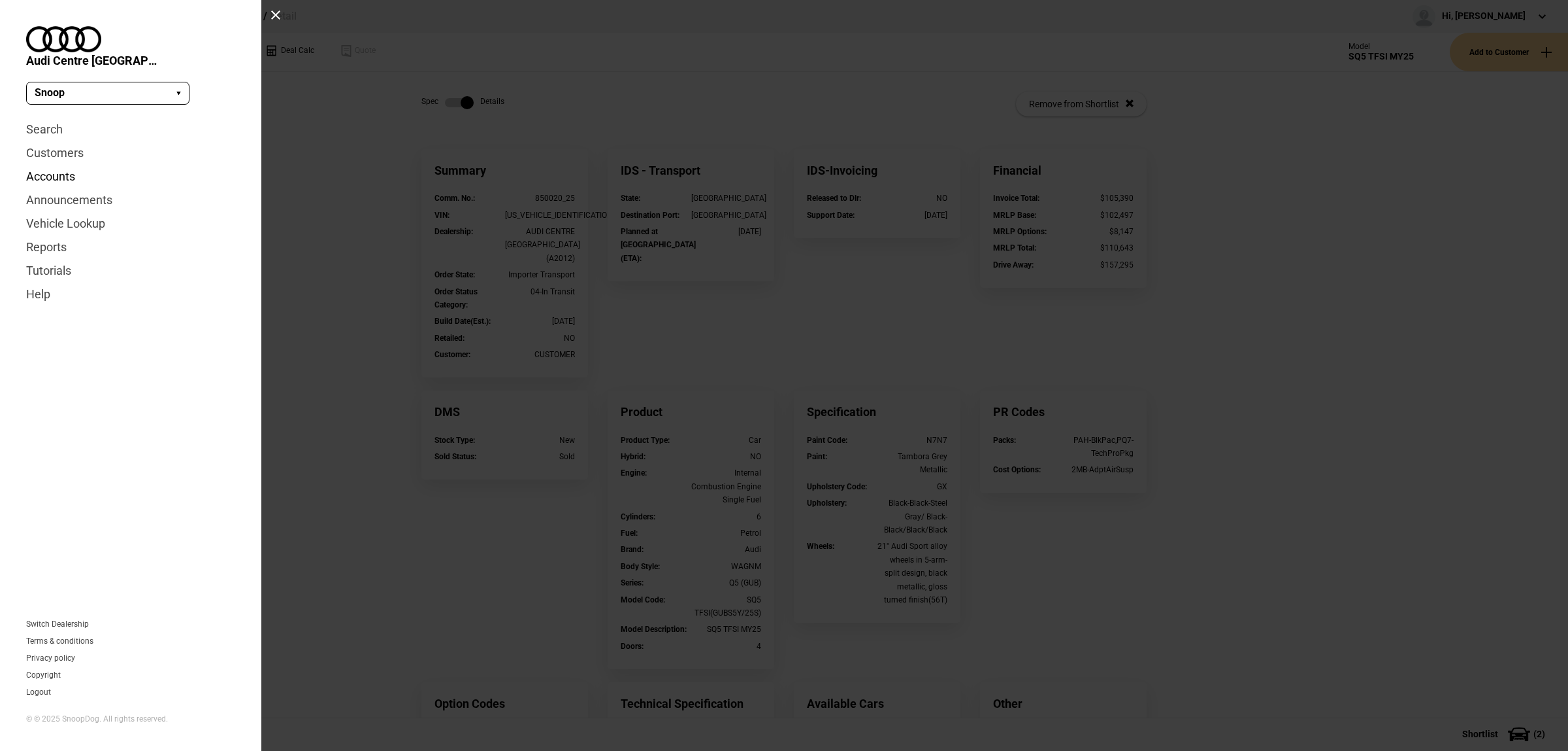
click at [72, 165] on link "Accounts" at bounding box center [131, 177] width 209 height 24
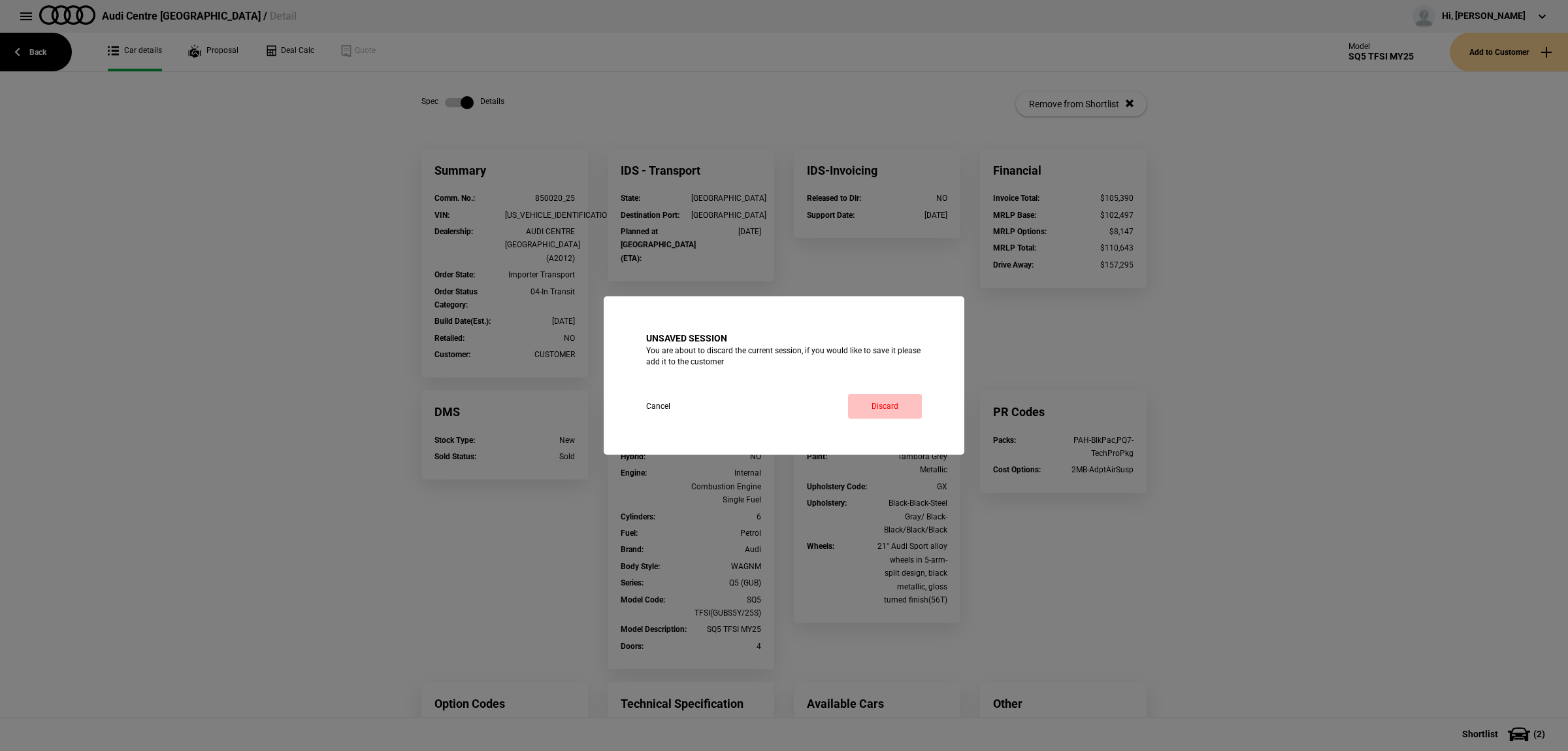
click at [889, 404] on link "Discard" at bounding box center [884, 406] width 74 height 25
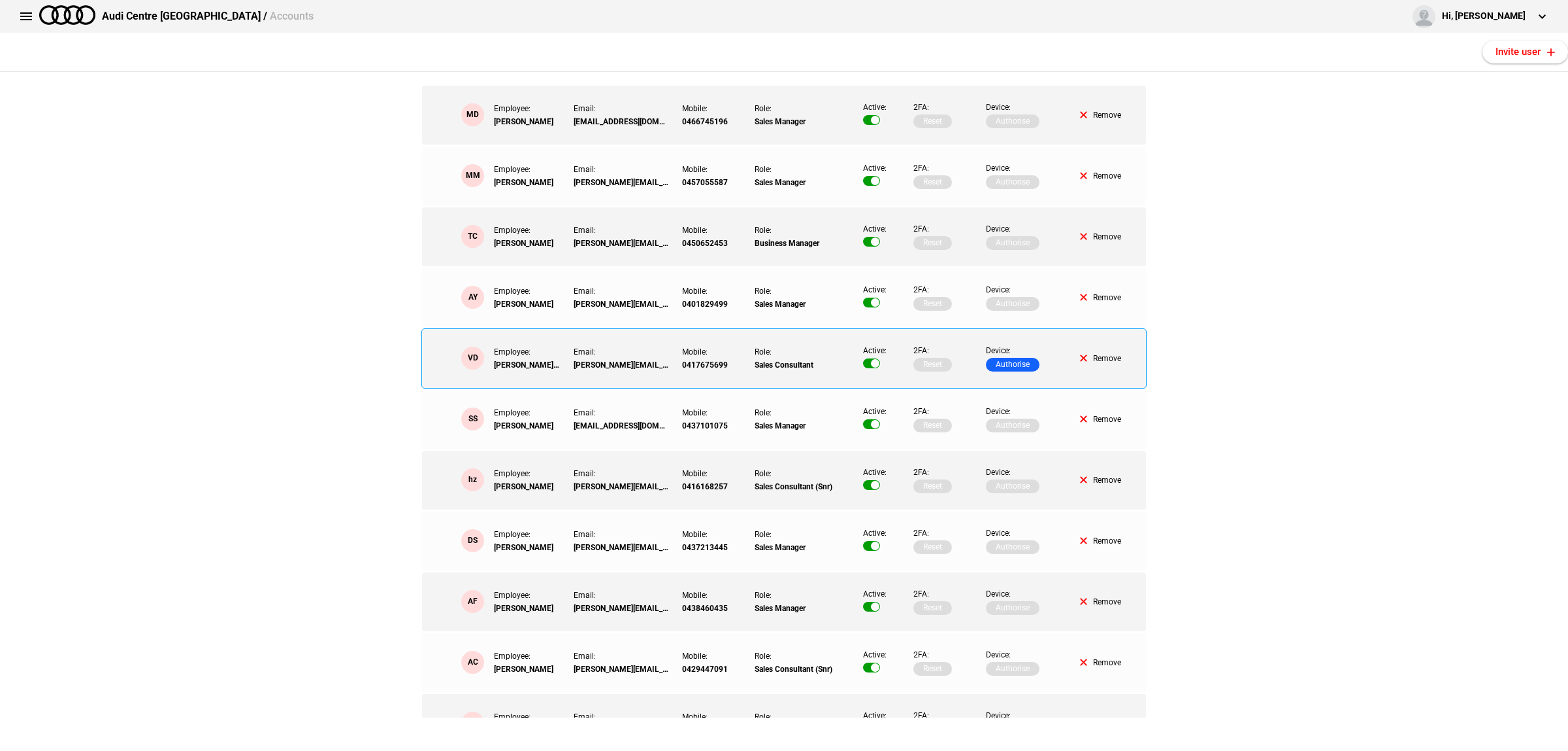
click at [1018, 364] on button "Authorise" at bounding box center [1013, 364] width 53 height 14
click at [37, 14] on button at bounding box center [25, 16] width 26 height 26
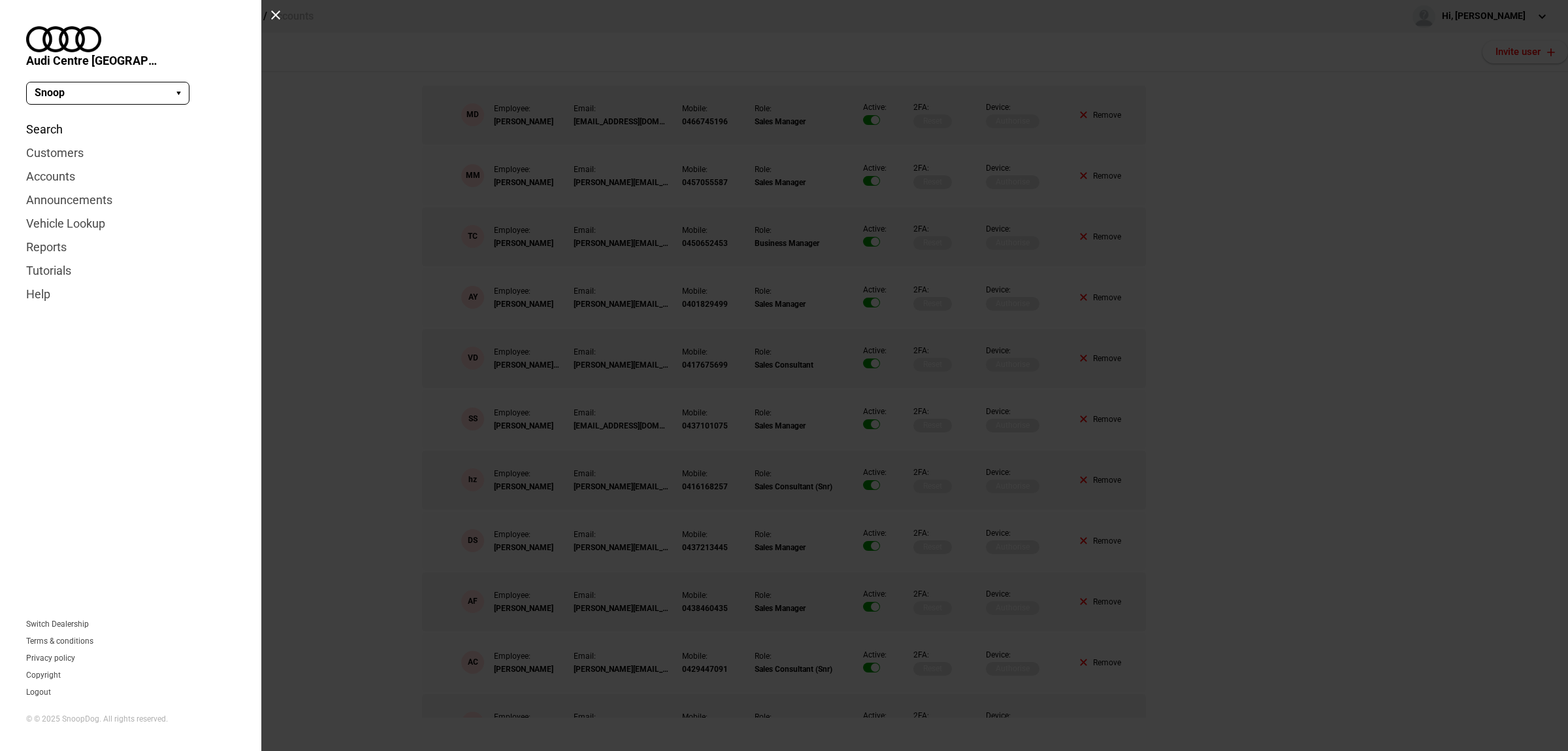
click at [47, 119] on link "Search" at bounding box center [131, 130] width 209 height 24
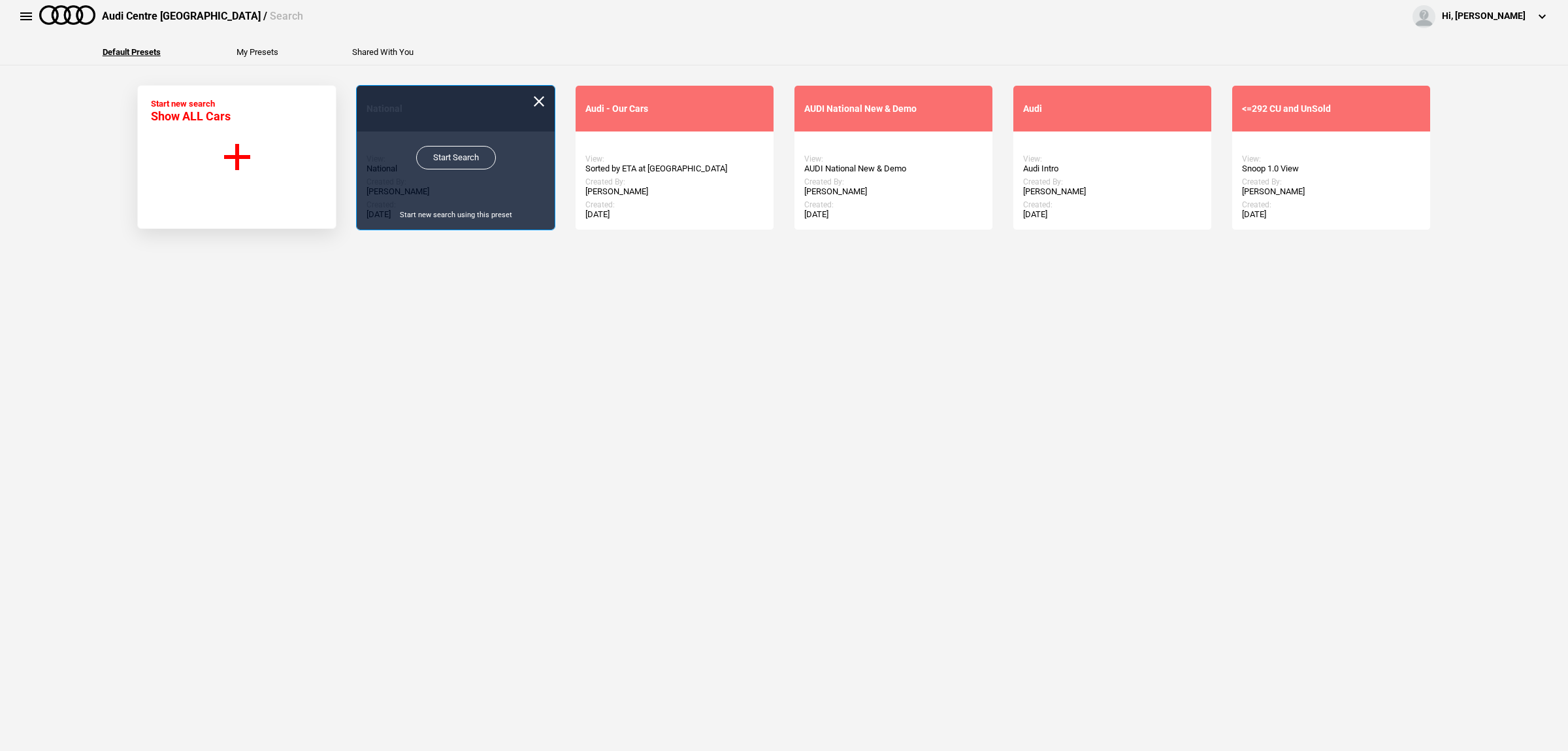
click at [468, 155] on link "Start Search" at bounding box center [456, 158] width 80 height 24
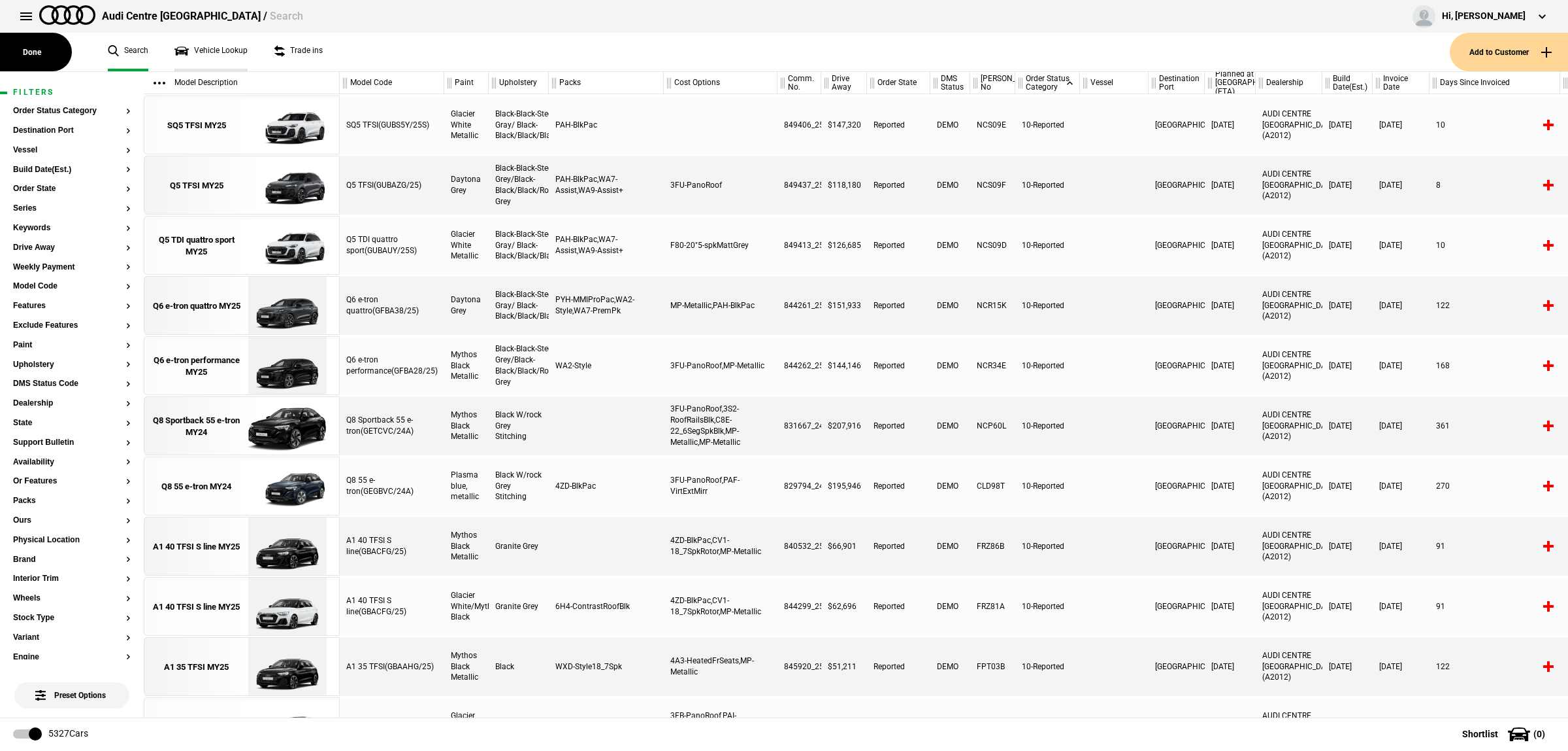
click at [199, 41] on link "Vehicle Lookup" at bounding box center [211, 52] width 73 height 38
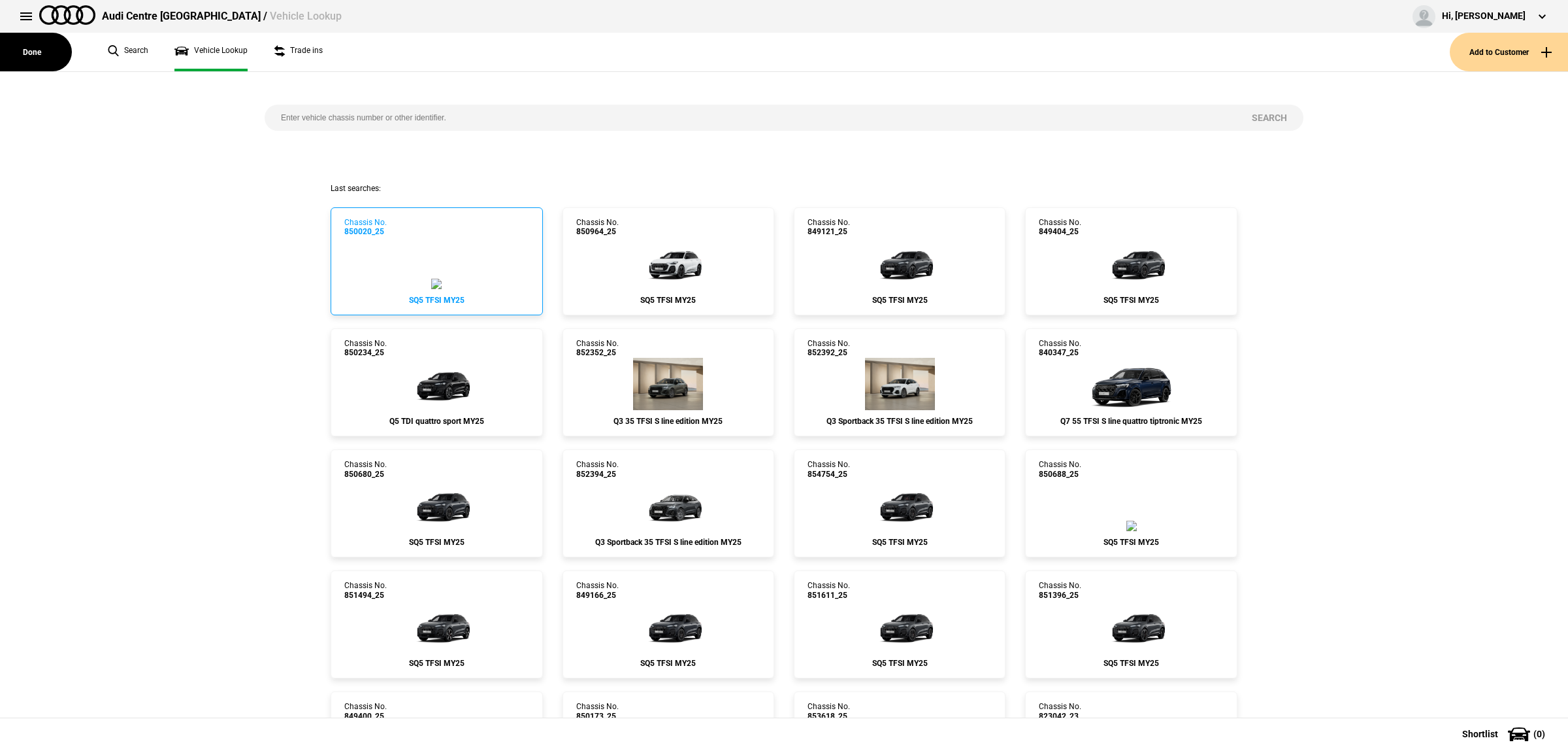
click at [494, 219] on link "Chassis No. 850020_25 SQ5 TFSI MY25" at bounding box center [437, 261] width 212 height 108
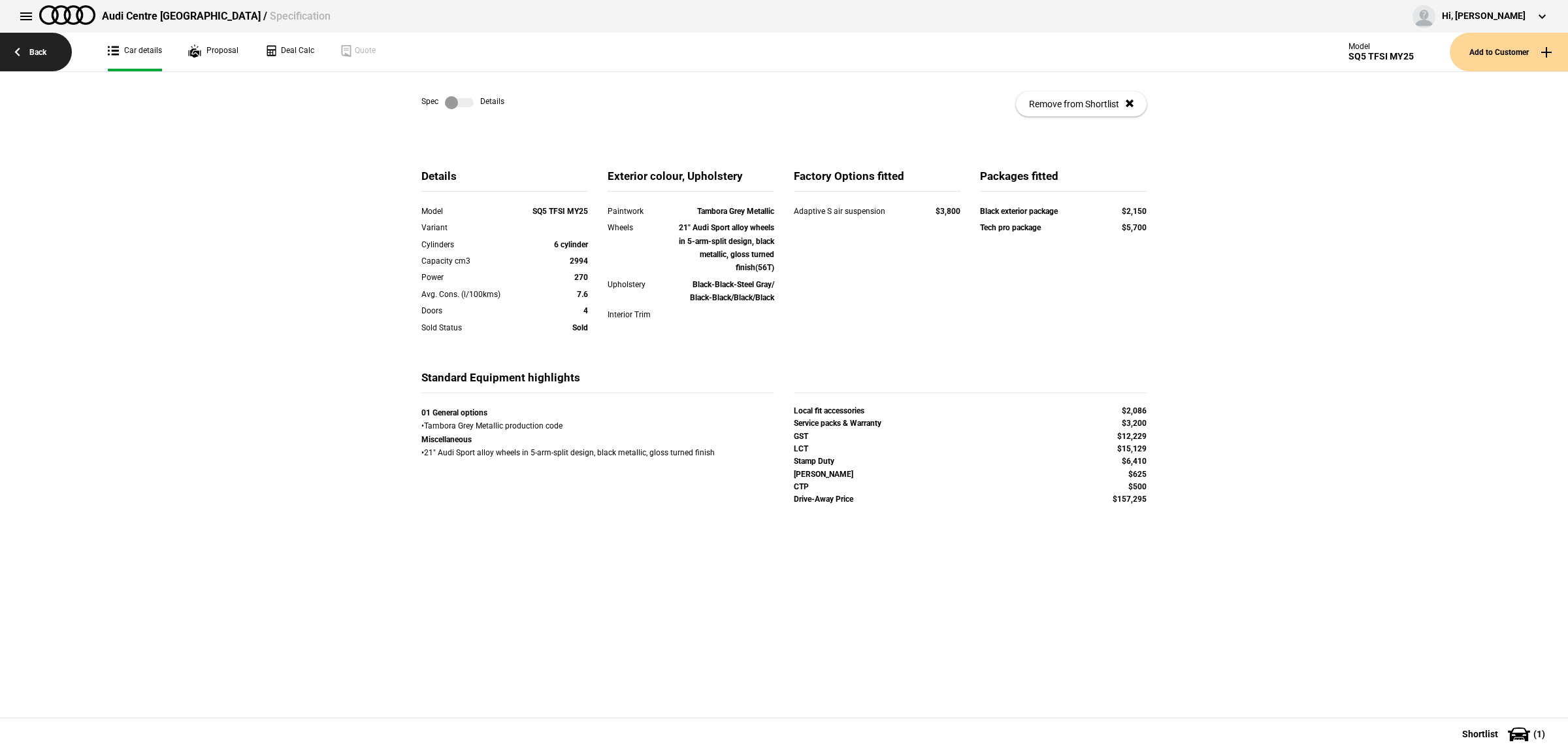
click at [64, 53] on link "Back" at bounding box center [36, 52] width 72 height 38
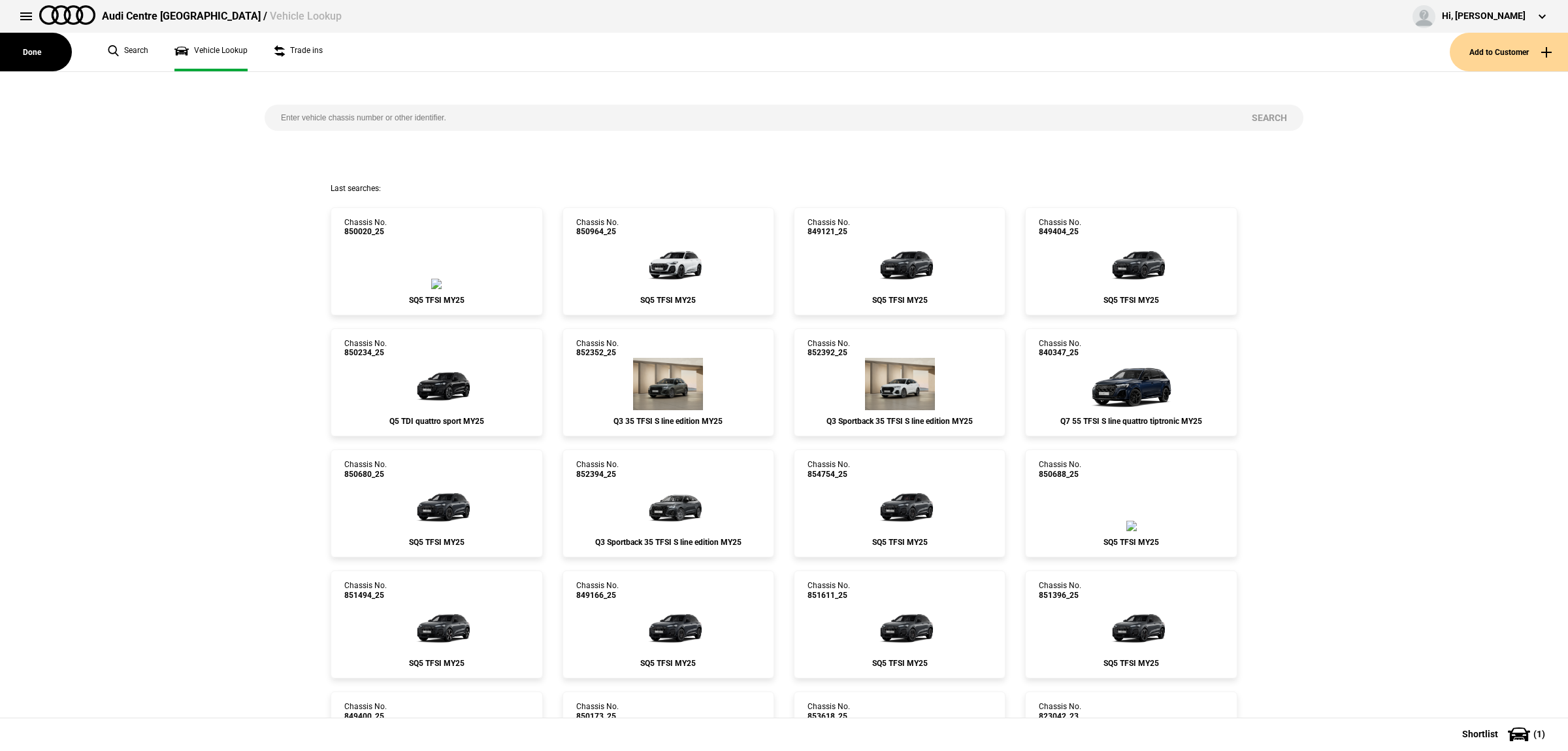
click at [436, 124] on input "search" at bounding box center [750, 117] width 971 height 26
paste input "132928"
type input "132928"
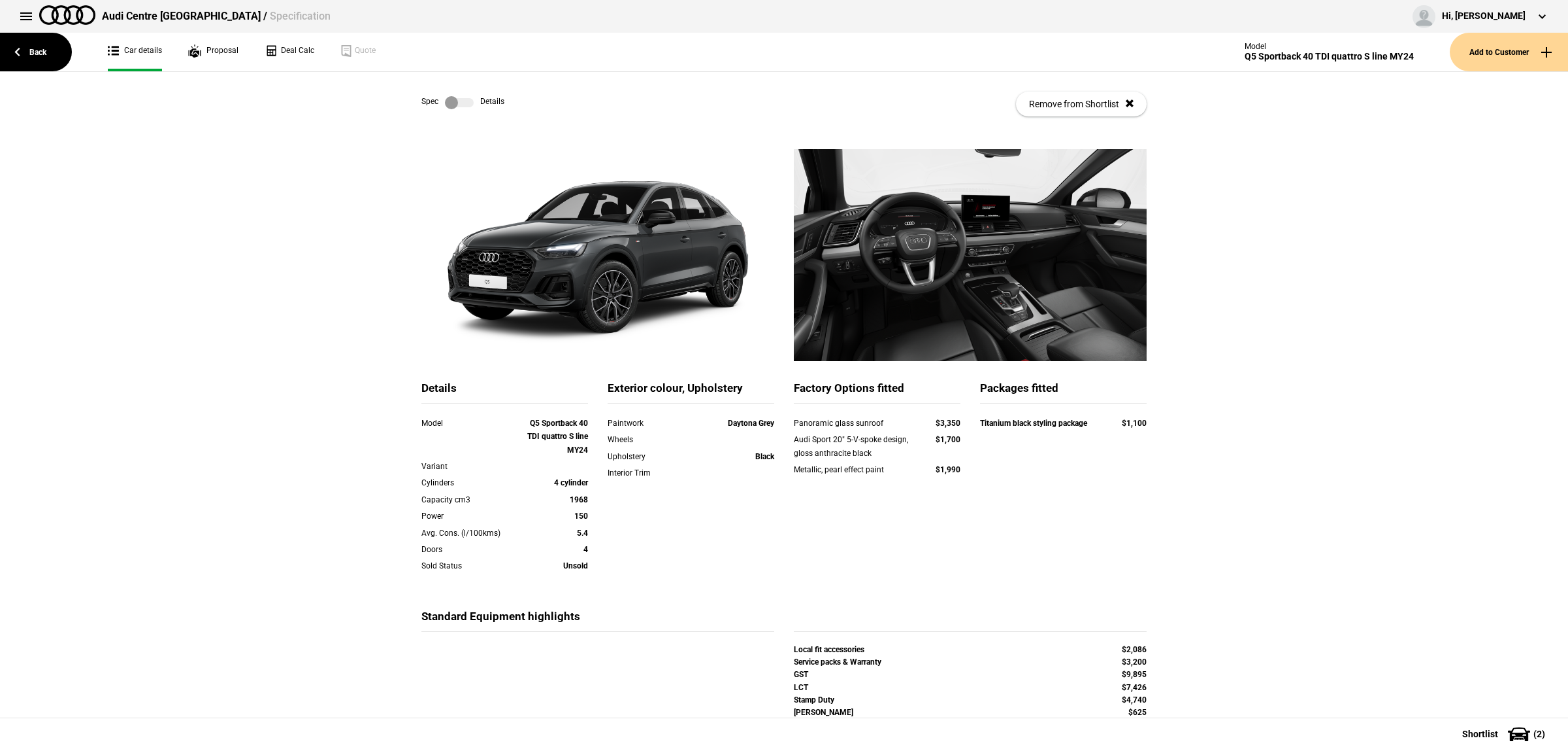
click at [1292, 497] on div "Details Model Q5 Sportback 40 TDI quattro S line MY24 Variant Cylinders 4 cylin…" at bounding box center [784, 464] width 1568 height 630
click at [54, 53] on link "Back" at bounding box center [36, 52] width 72 height 38
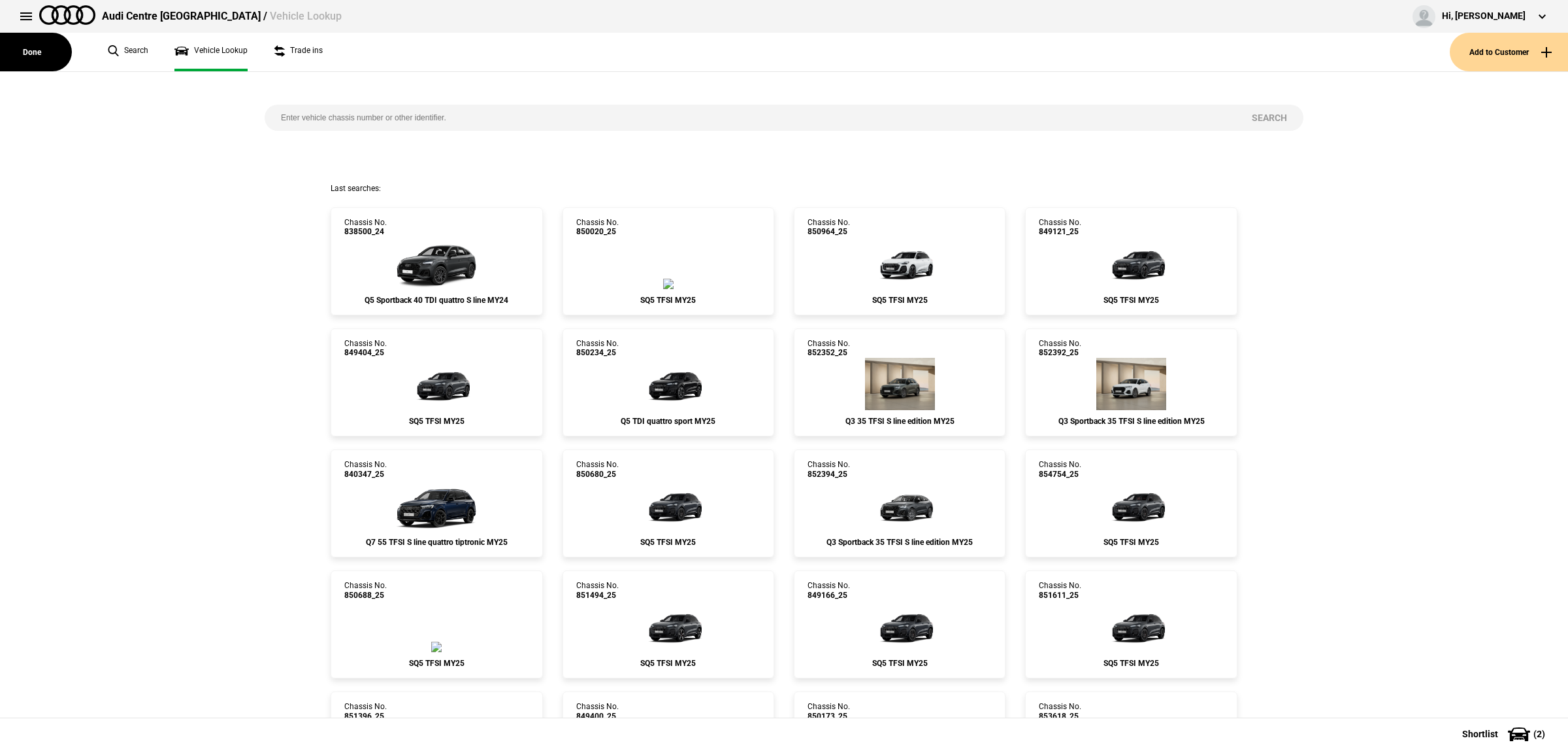
click at [391, 111] on input "search" at bounding box center [750, 117] width 971 height 26
paste input "123780"
type input "123780"
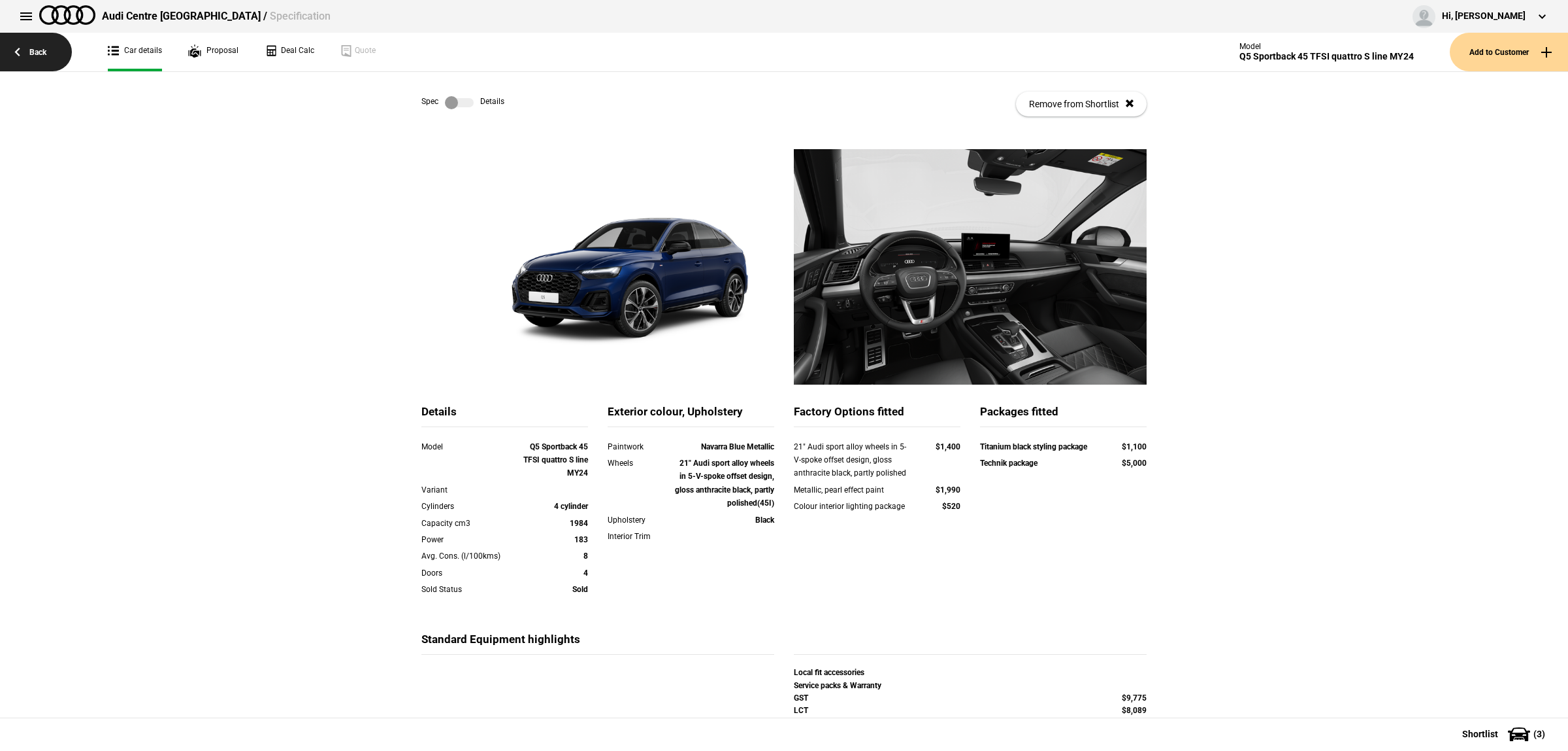
click at [27, 44] on link "Back" at bounding box center [36, 52] width 72 height 38
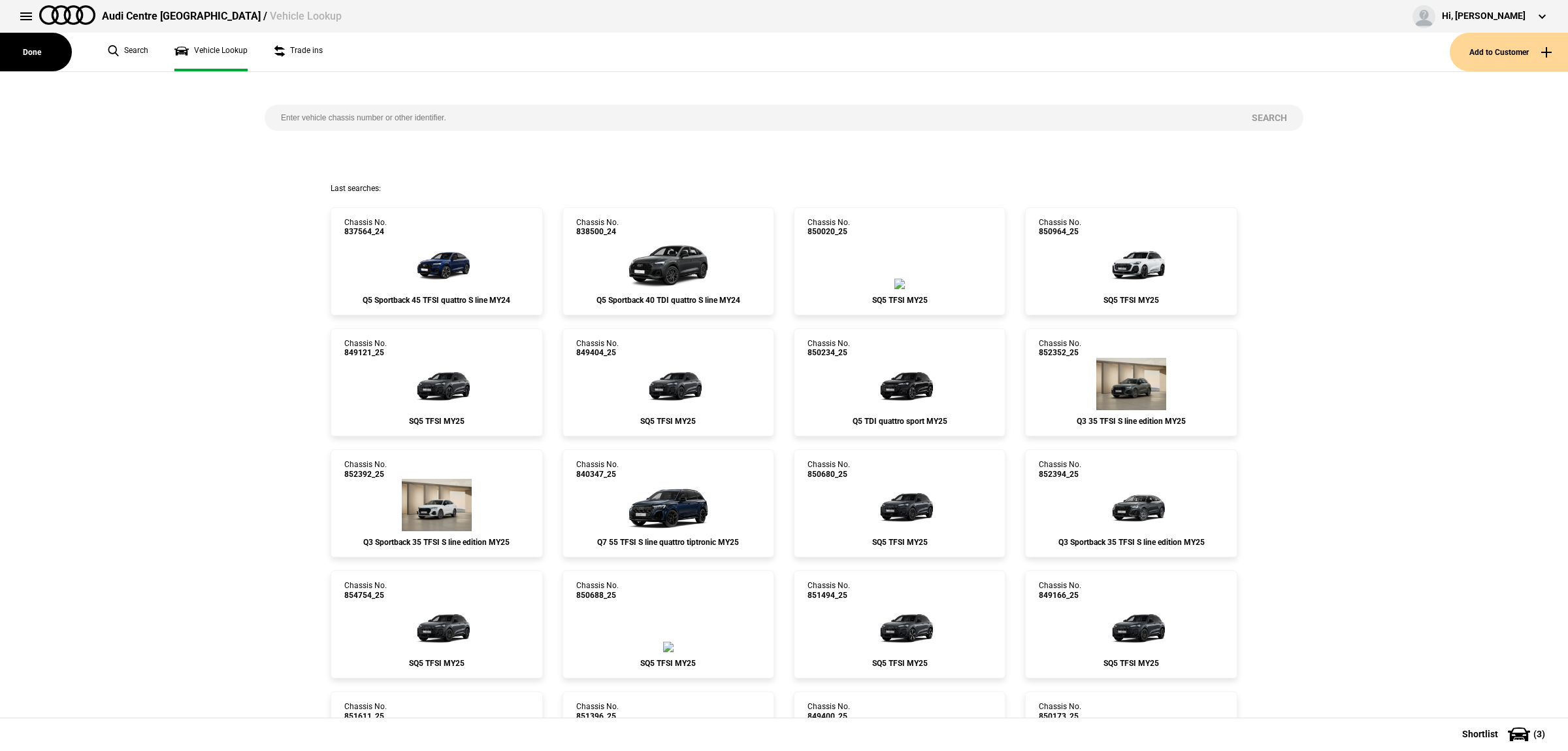
click at [488, 113] on input "search" at bounding box center [750, 117] width 971 height 26
paste input "124906"
type input "124906"
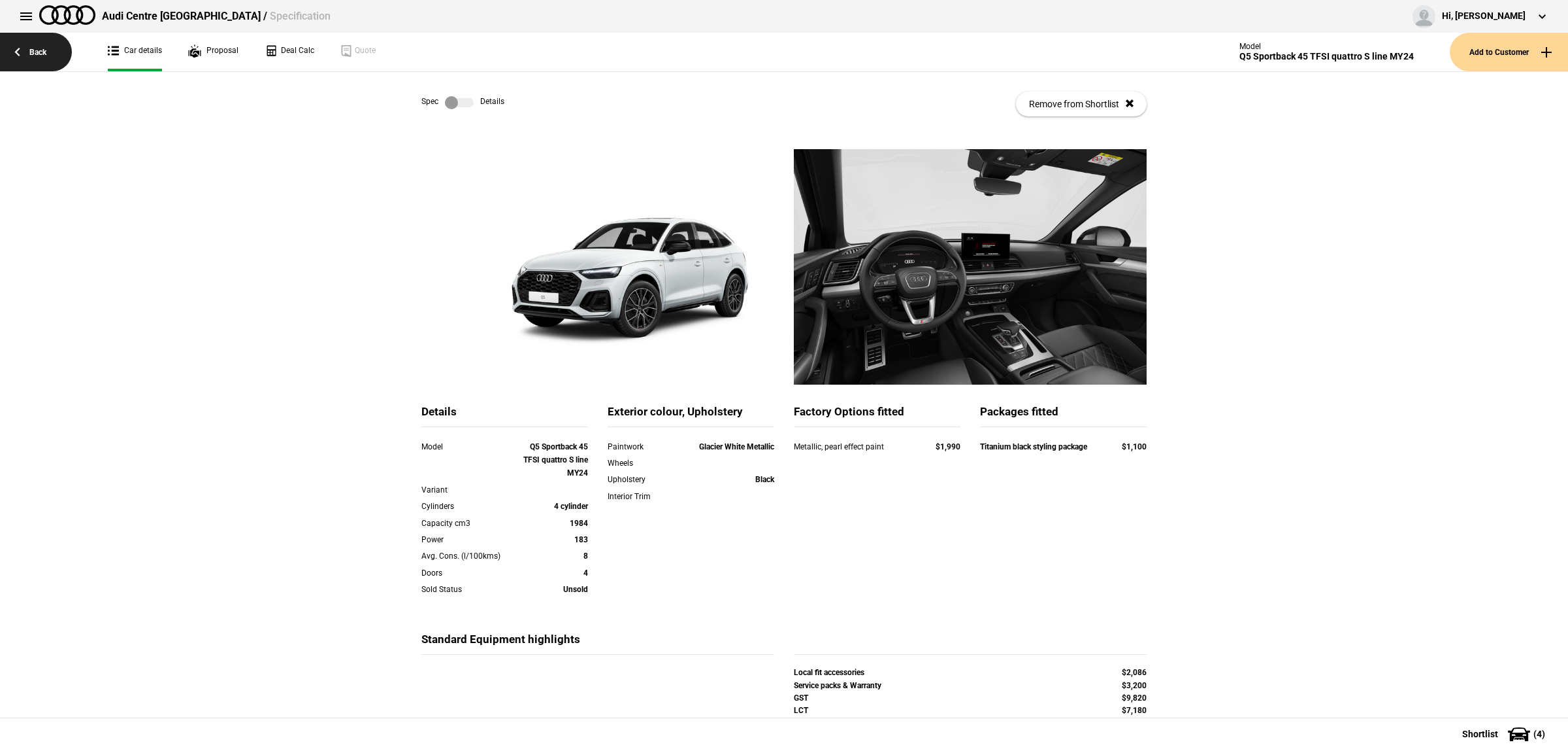
click at [13, 41] on link "Back" at bounding box center [36, 52] width 72 height 38
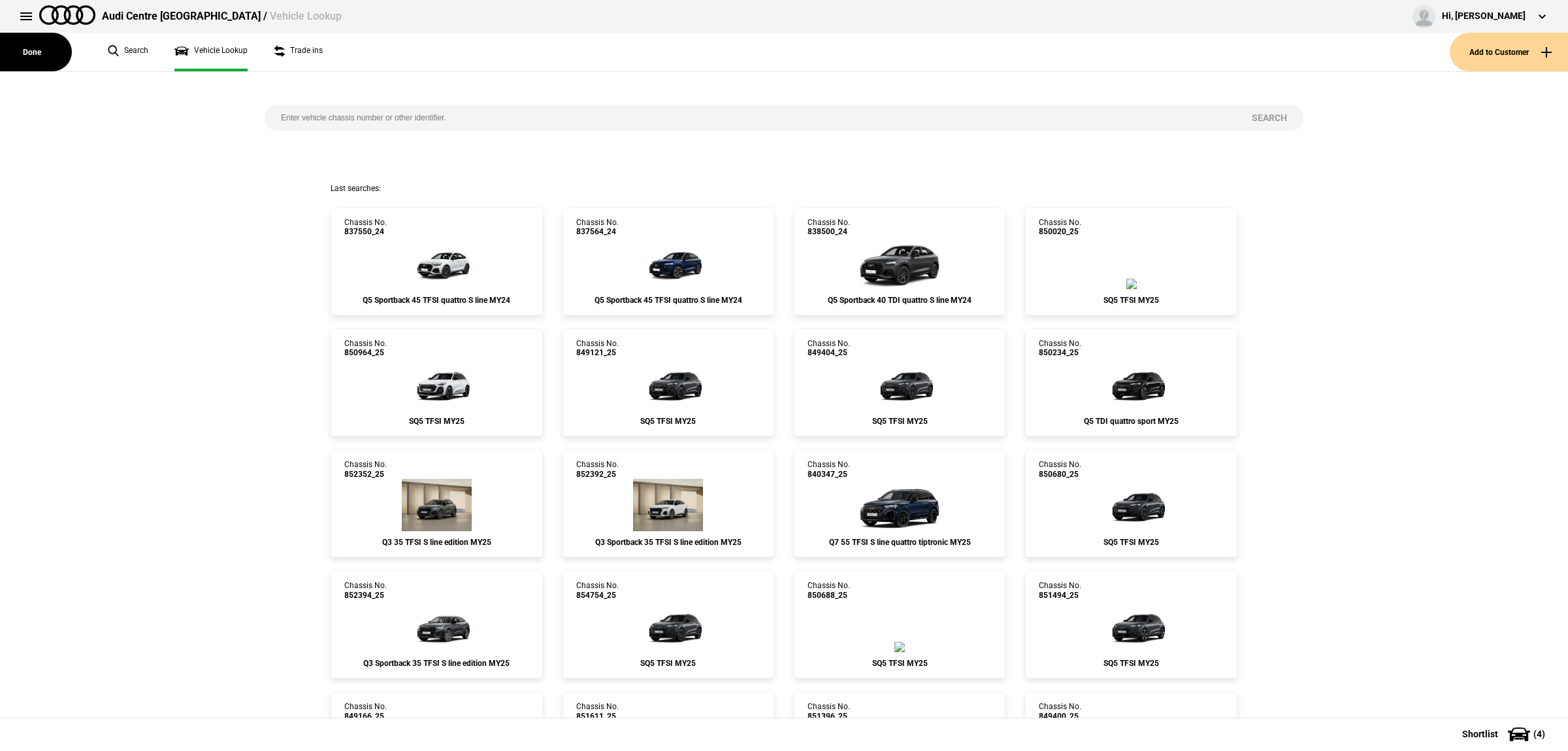
click at [459, 121] on input "search" at bounding box center [750, 117] width 971 height 26
paste input "88173"
type input "88173"
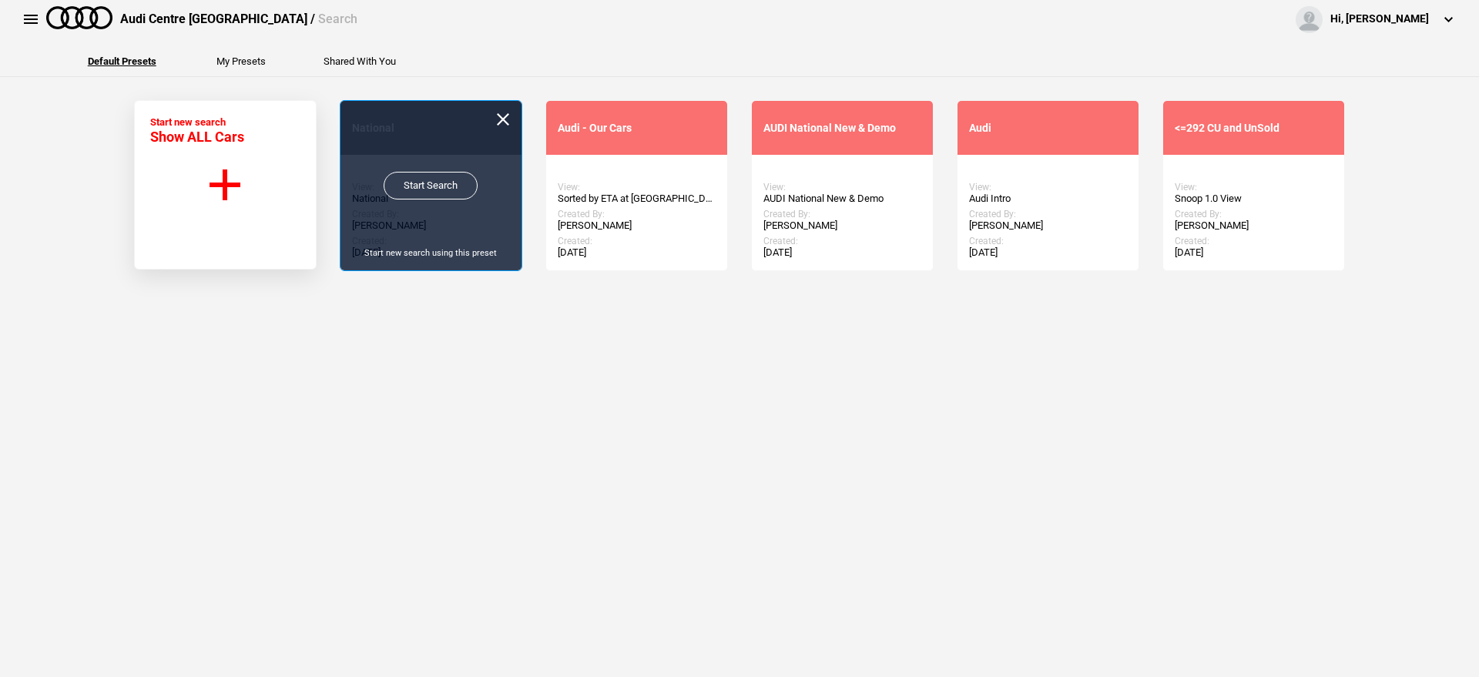
click at [432, 197] on link "Start Search" at bounding box center [431, 186] width 94 height 28
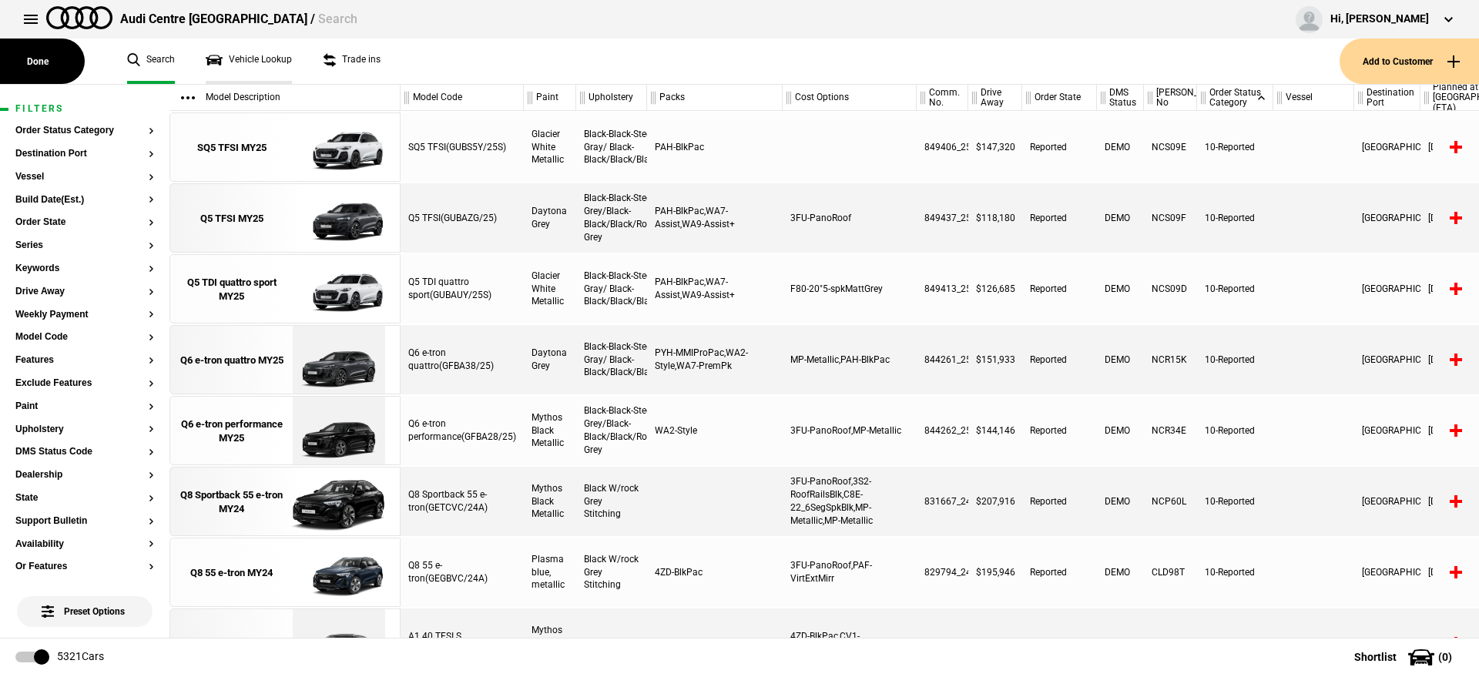
click at [262, 64] on link "Vehicle Lookup" at bounding box center [249, 61] width 86 height 45
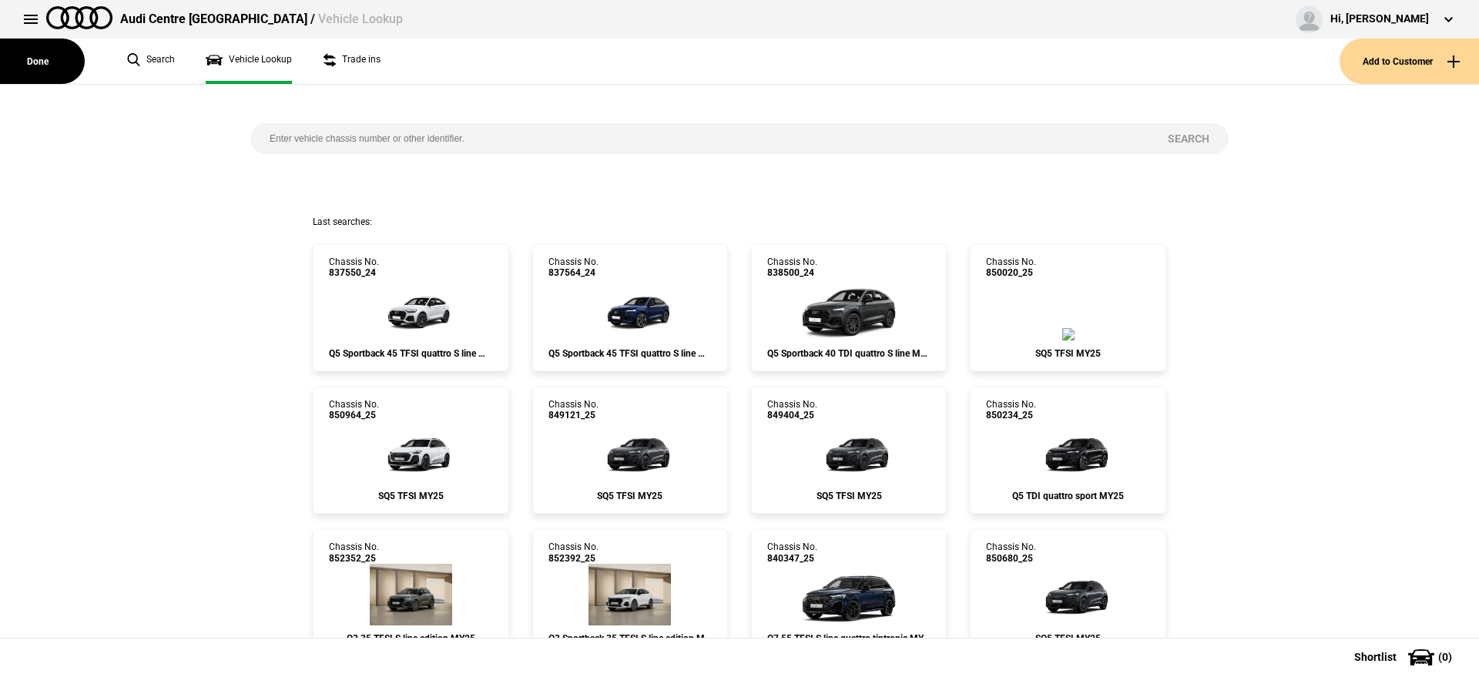
click at [311, 152] on input "search" at bounding box center [699, 138] width 898 height 31
paste input "845093"
type input "845093"
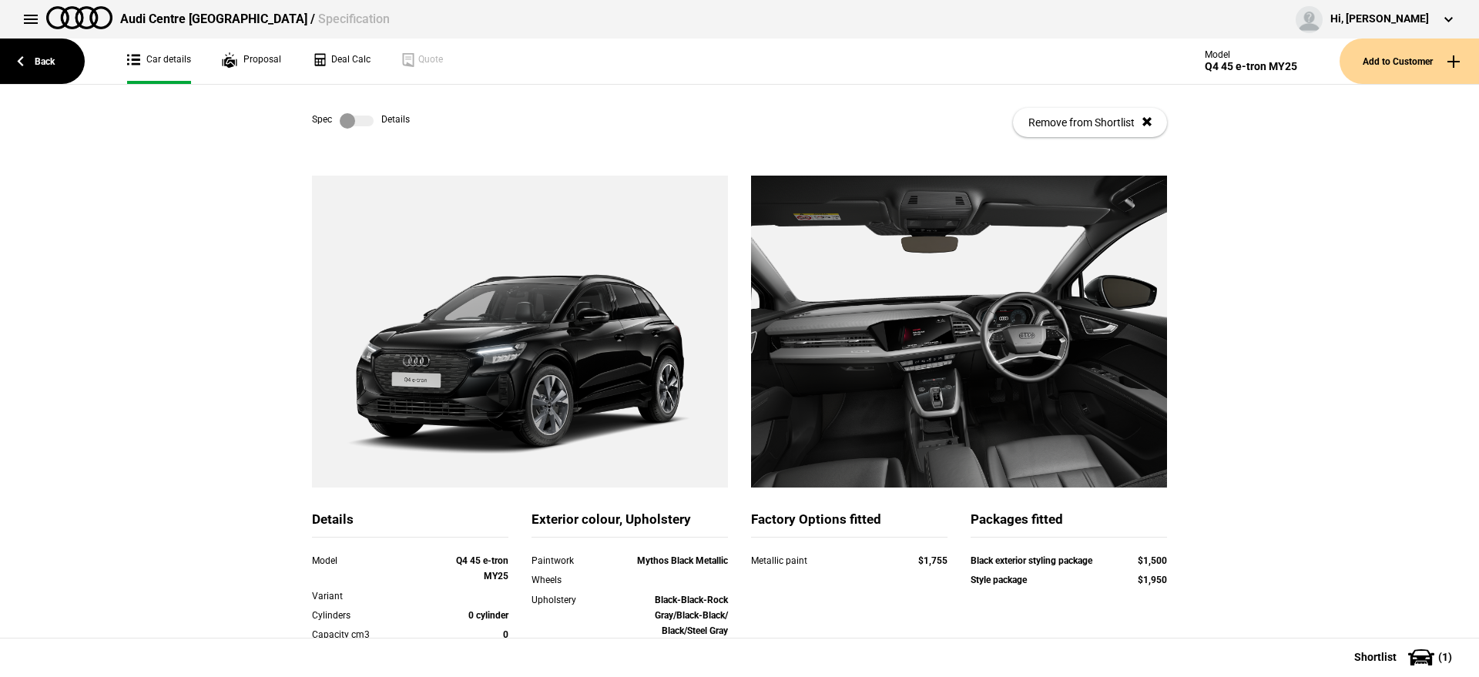
click at [1282, 411] on div "Details Model Q4 45 e-tron MY25 Variant Cylinders 0 cylinder Capacity cm3 0 Pow…" at bounding box center [739, 570] width 1479 height 788
click at [51, 68] on link "Back" at bounding box center [42, 61] width 85 height 45
